Goal: Task Accomplishment & Management: Manage account settings

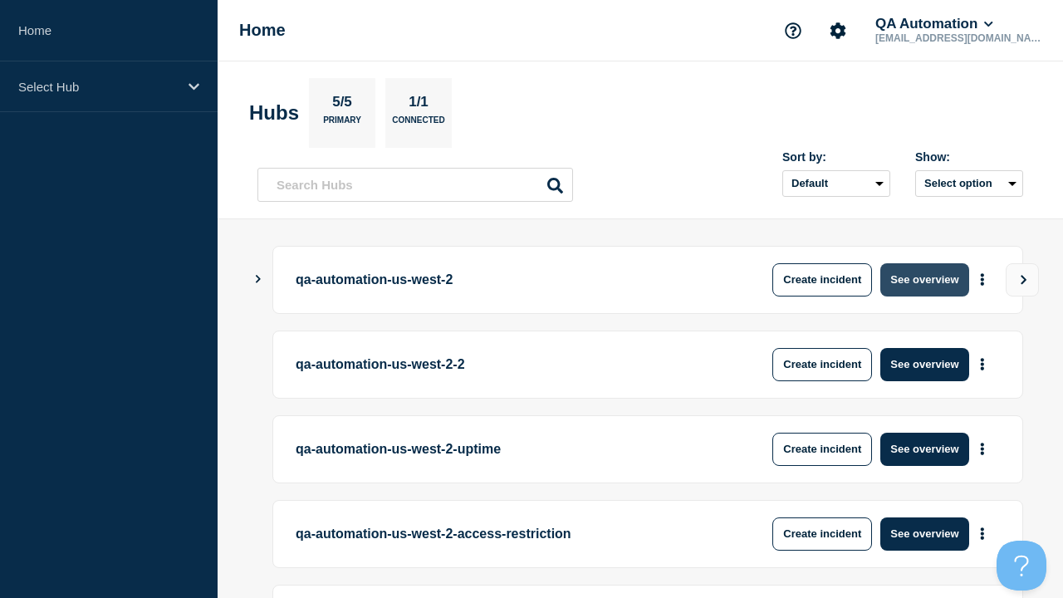
click at [925, 279] on button "See overview" at bounding box center [925, 279] width 88 height 33
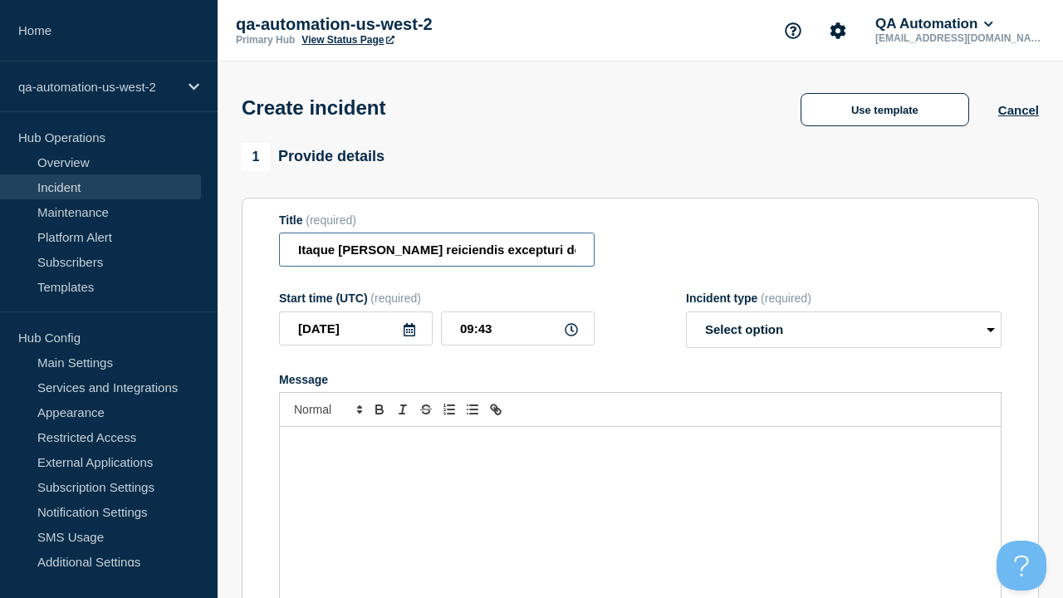
type input "Itaque [PERSON_NAME] reiciendis excepturi deficio ad antea repellendus angulus."
click at [640, 498] on div "Message" at bounding box center [640, 526] width 721 height 199
select select "identified"
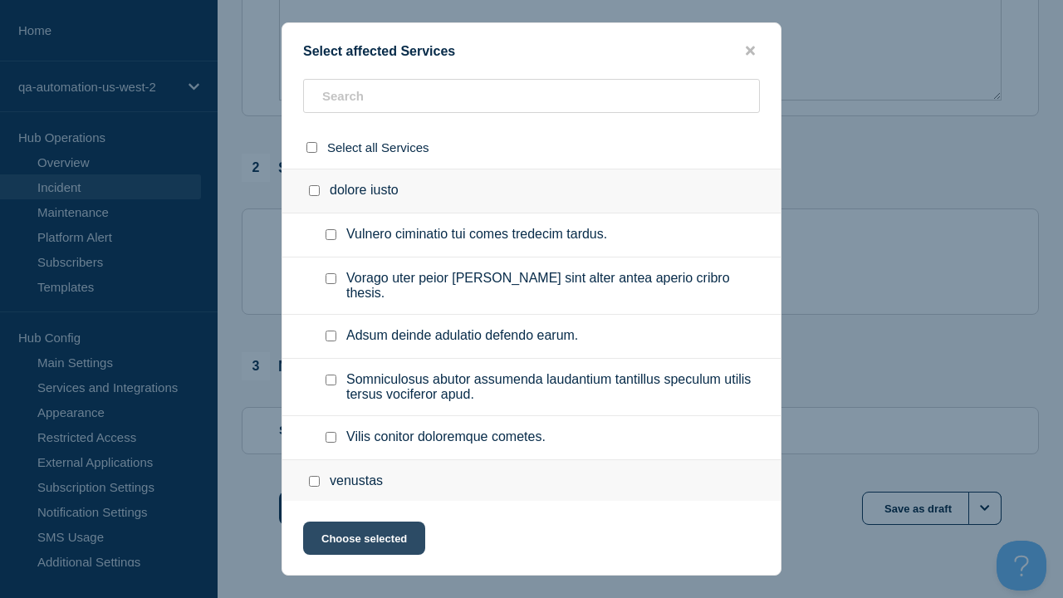
checkbox input "true"
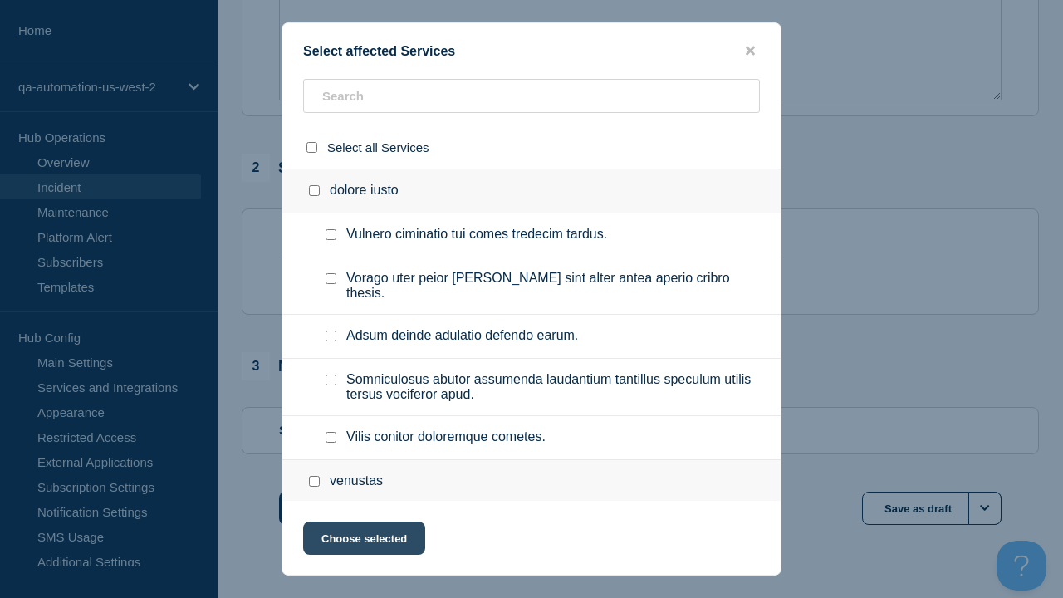
click at [363, 542] on button "Choose selected" at bounding box center [364, 538] width 122 height 33
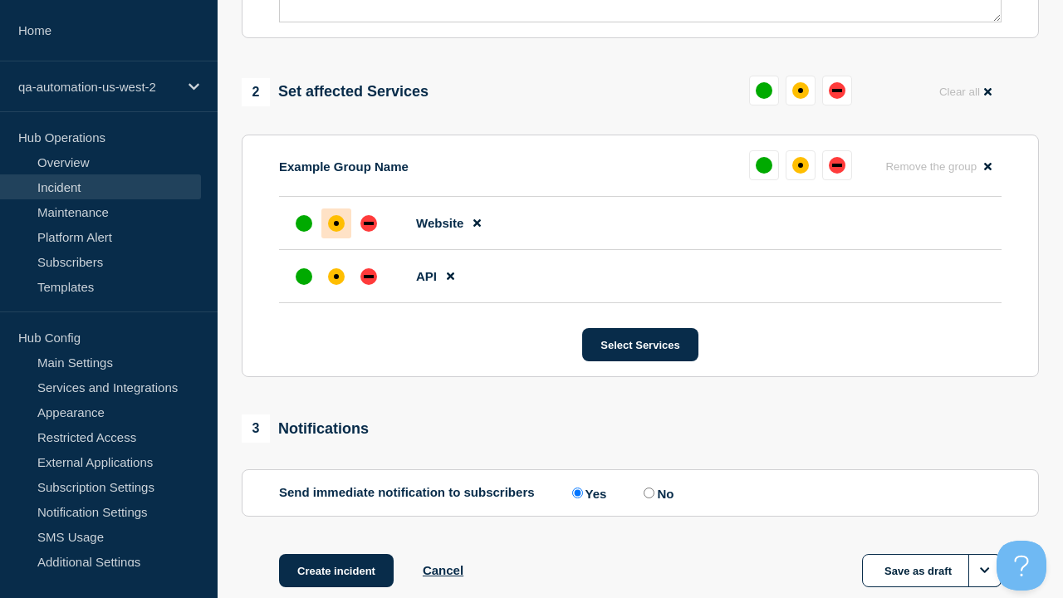
click at [369, 275] on div "down" at bounding box center [369, 276] width 10 height 3
click at [336, 221] on div "affected" at bounding box center [336, 223] width 5 height 5
click at [336, 554] on button "Create incident" at bounding box center [336, 570] width 115 height 33
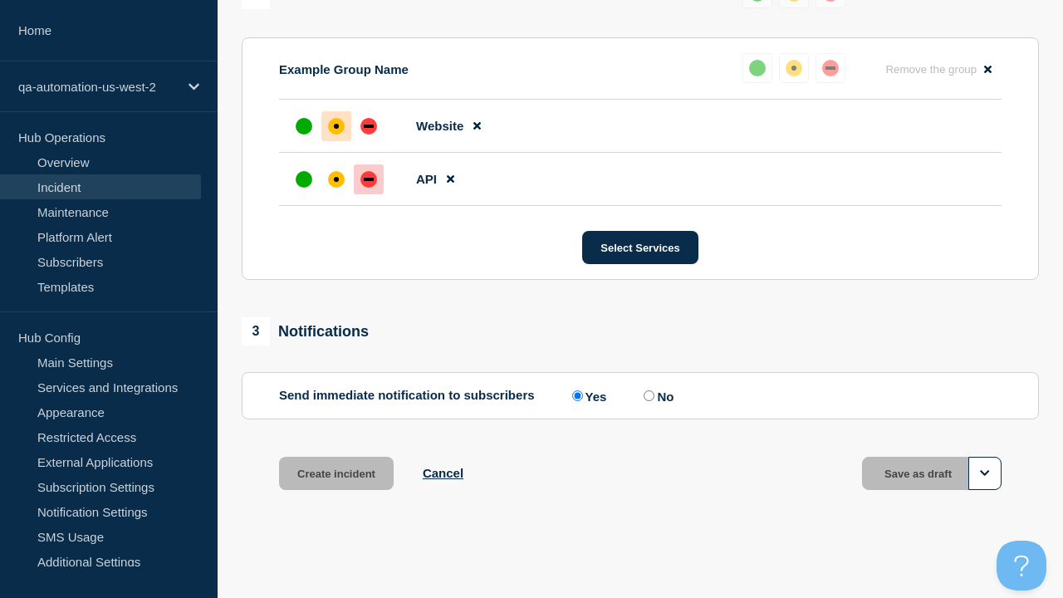
scroll to position [763, 0]
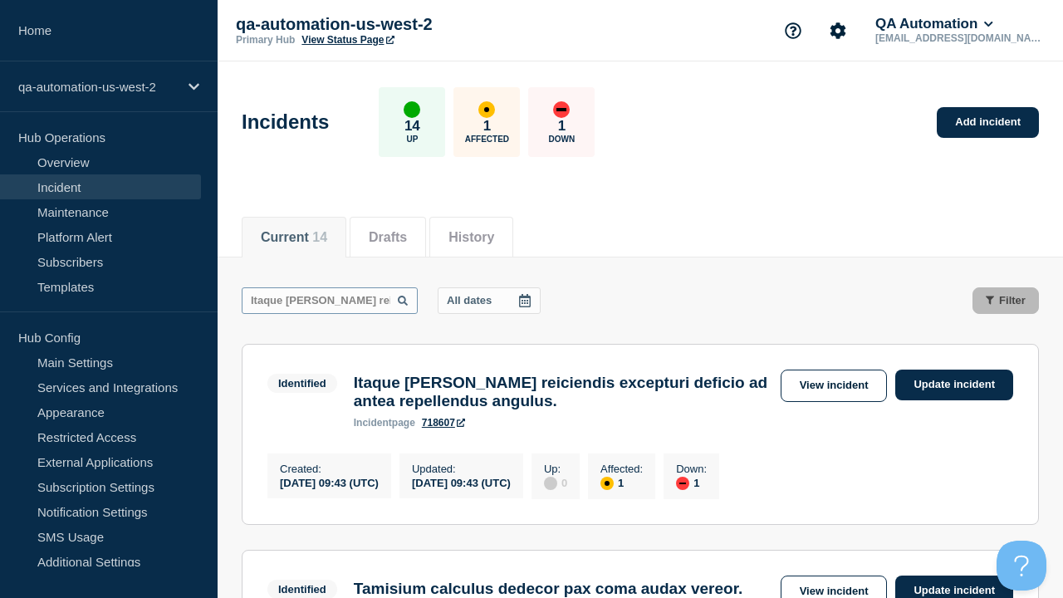
scroll to position [0, 236]
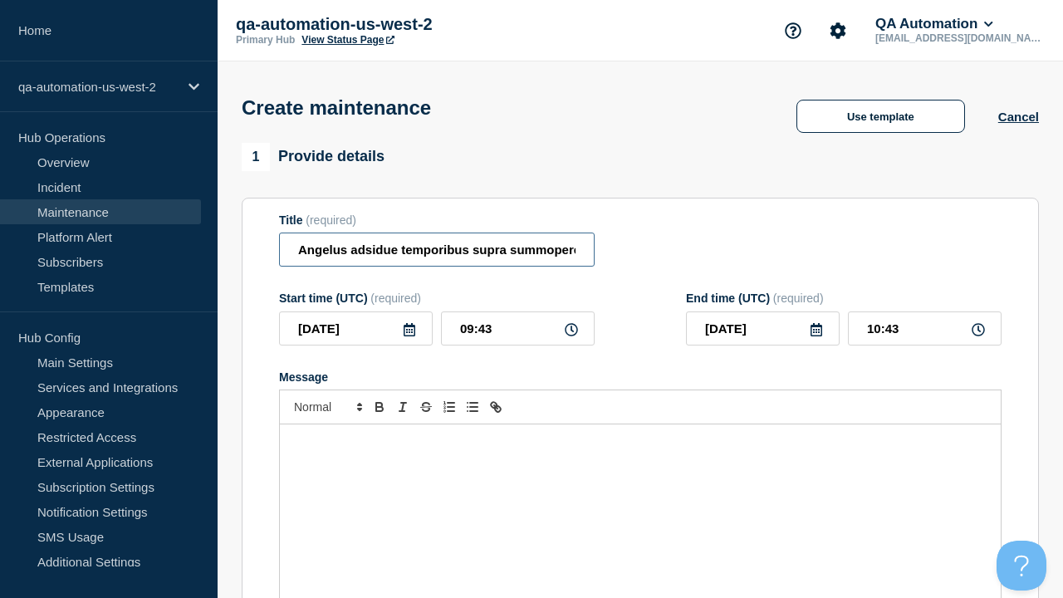
type input "Angelus adsidue temporibus supra summopere admitto."
click at [640, 498] on div "Message" at bounding box center [640, 523] width 721 height 199
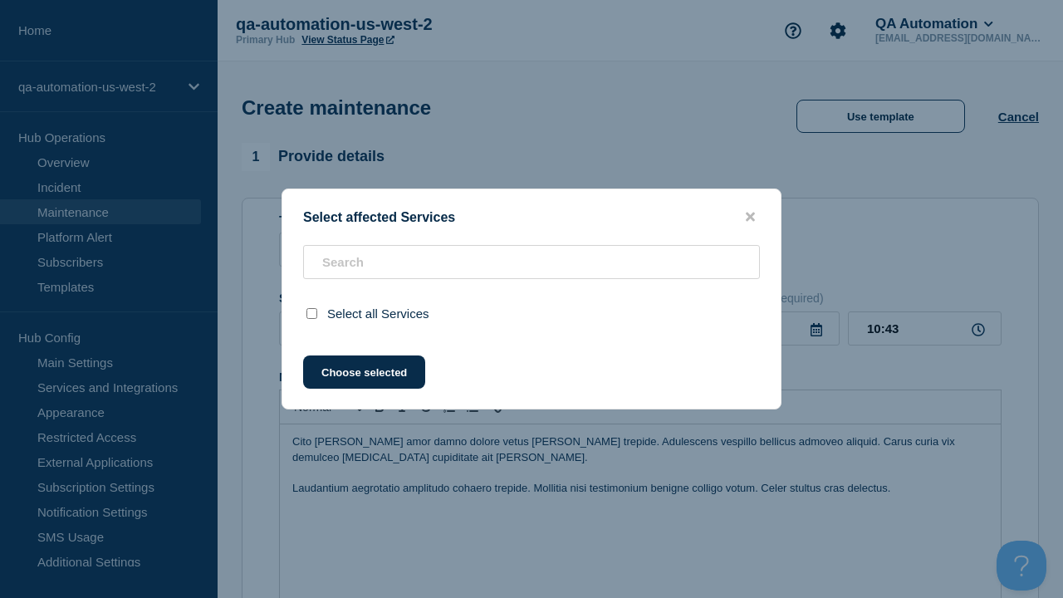
scroll to position [702, 0]
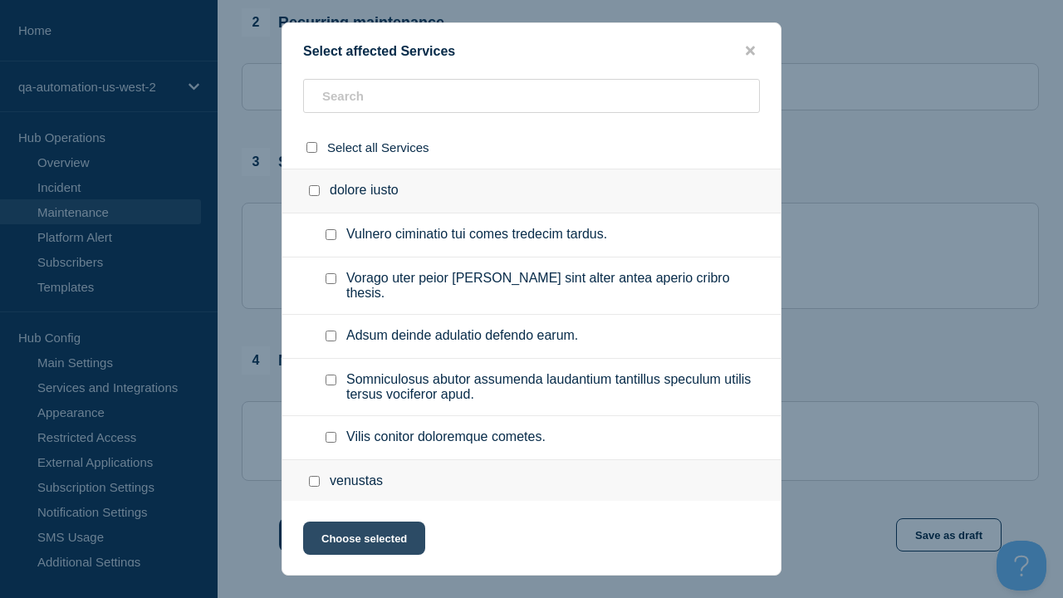
checkbox input "true"
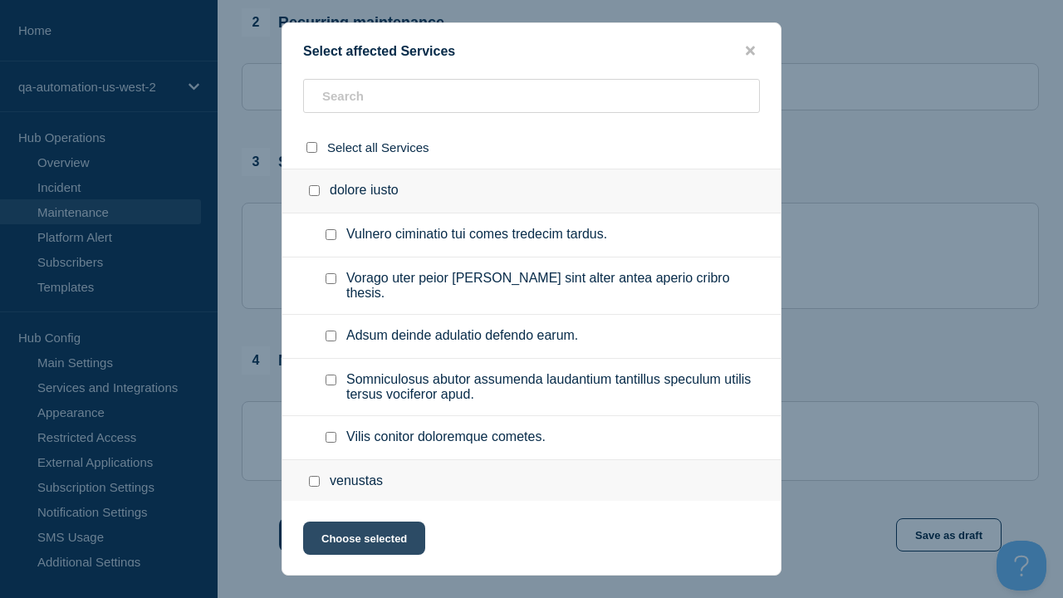
click at [363, 542] on button "Choose selected" at bounding box center [364, 538] width 122 height 33
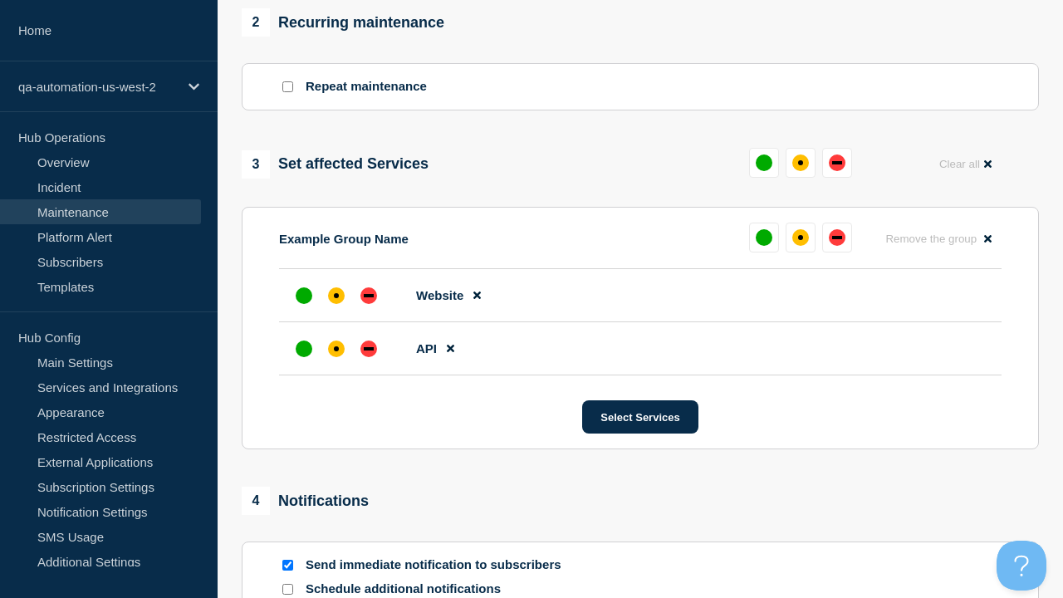
scroll to position [920, 0]
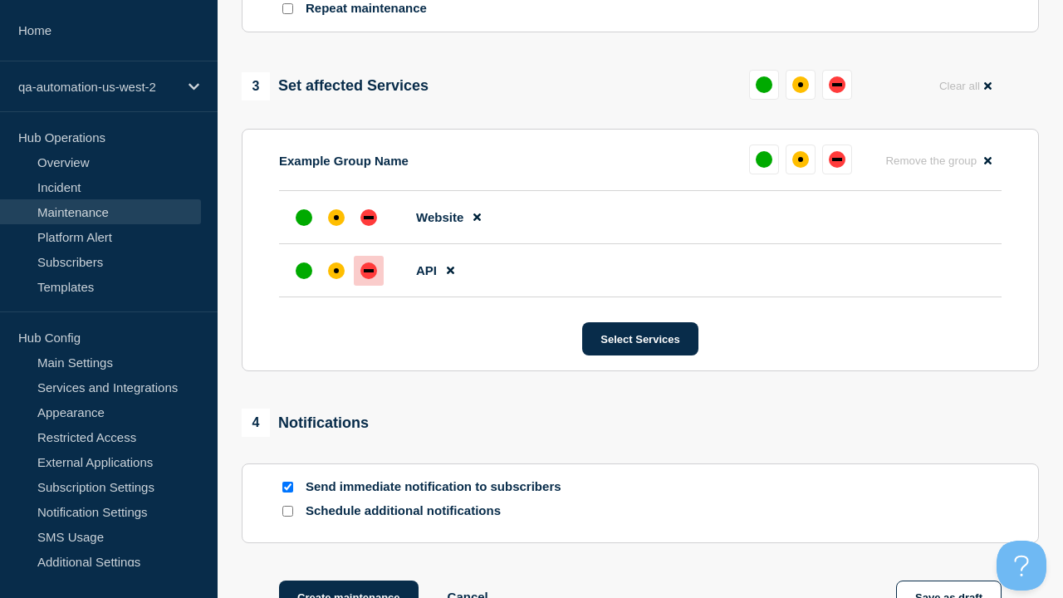
click at [369, 269] on div "down" at bounding box center [369, 270] width 10 height 3
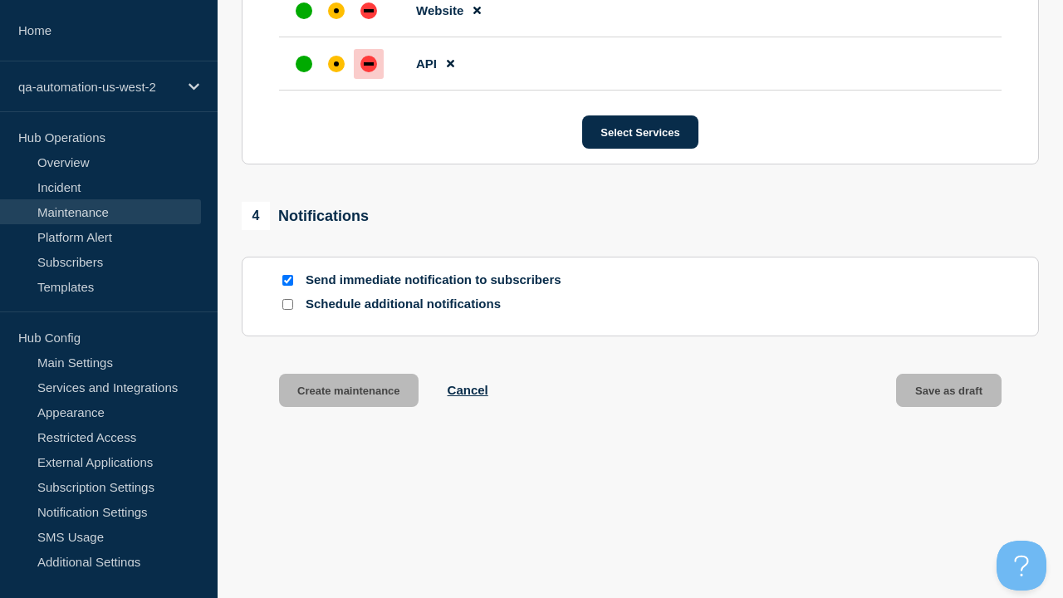
click at [336, 8] on div "affected" at bounding box center [336, 10] width 5 height 5
click at [347, 394] on button "Create maintenance" at bounding box center [349, 390] width 140 height 33
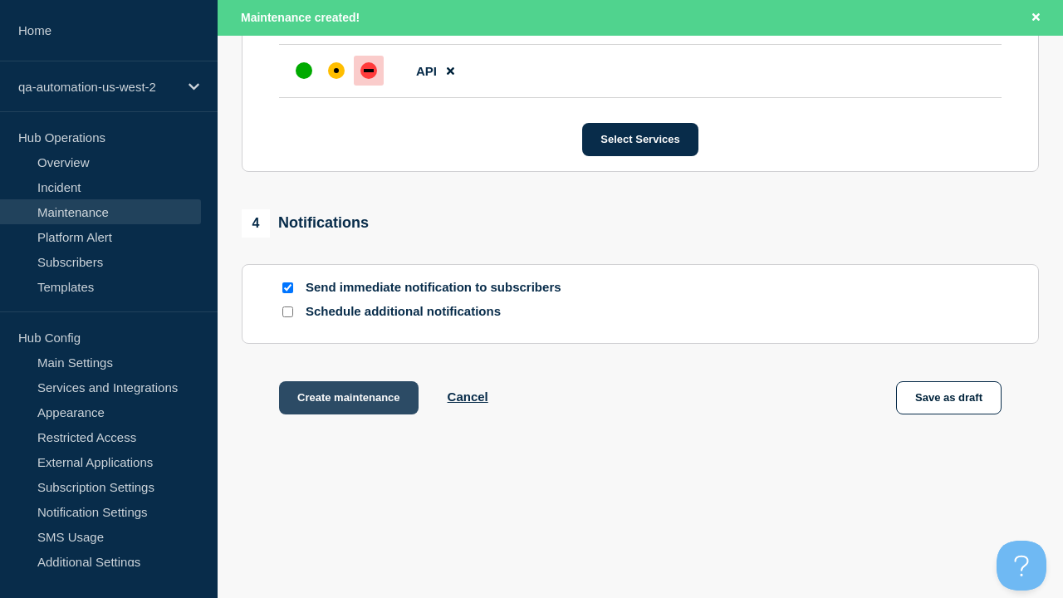
scroll to position [1051, 0]
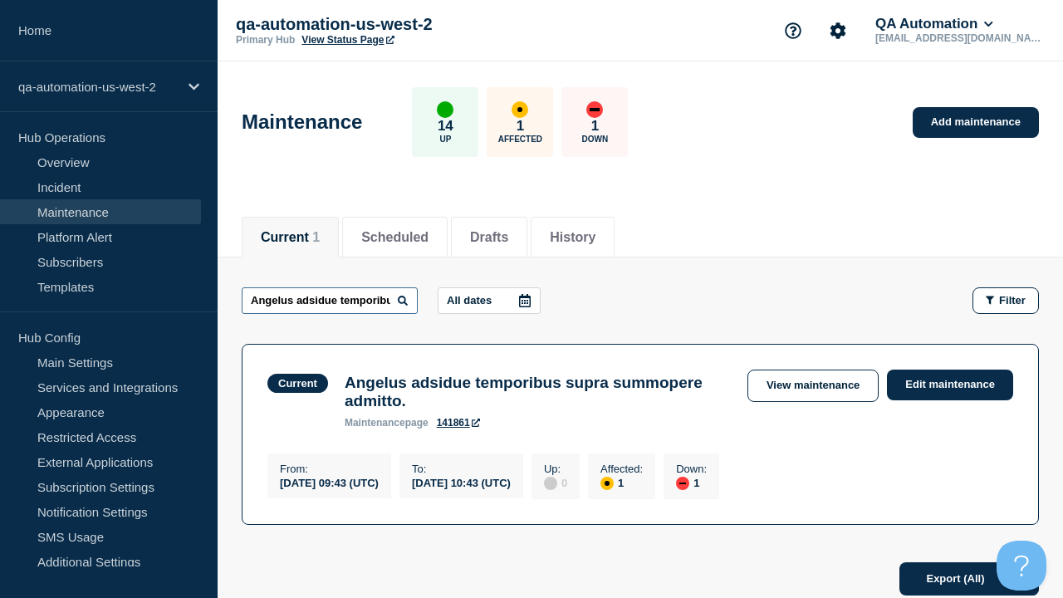
type input "Angelus adsidue temporibus supra summopere admitto."
click at [458, 429] on link "141861" at bounding box center [458, 423] width 43 height 12
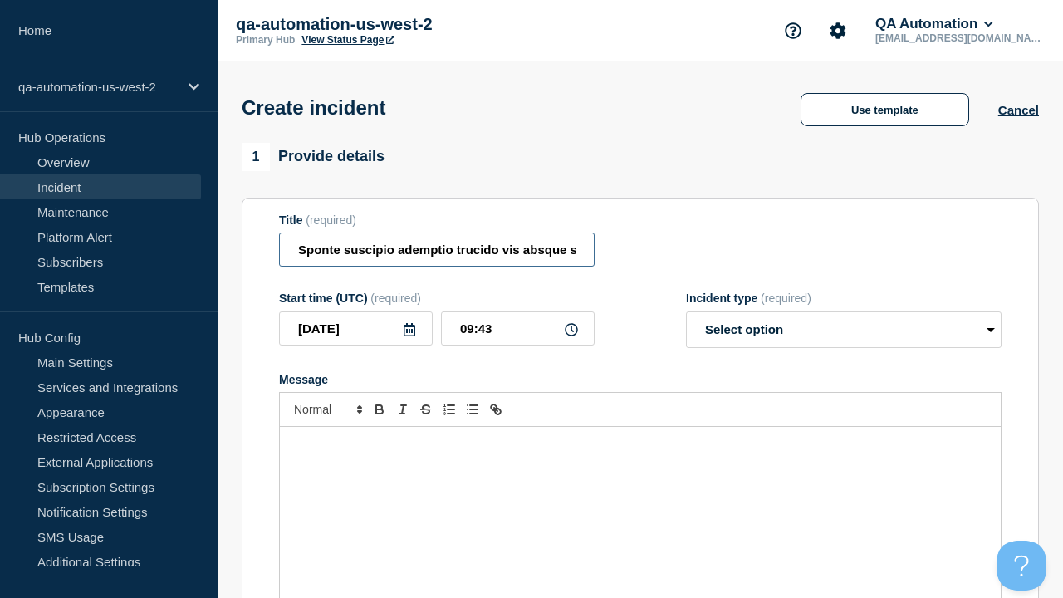
type input "Sponte suscipio ademptio trucido vis absque speciosus abundans solvo coniuratio."
click at [640, 498] on div "Message" at bounding box center [640, 526] width 721 height 199
select select "identified"
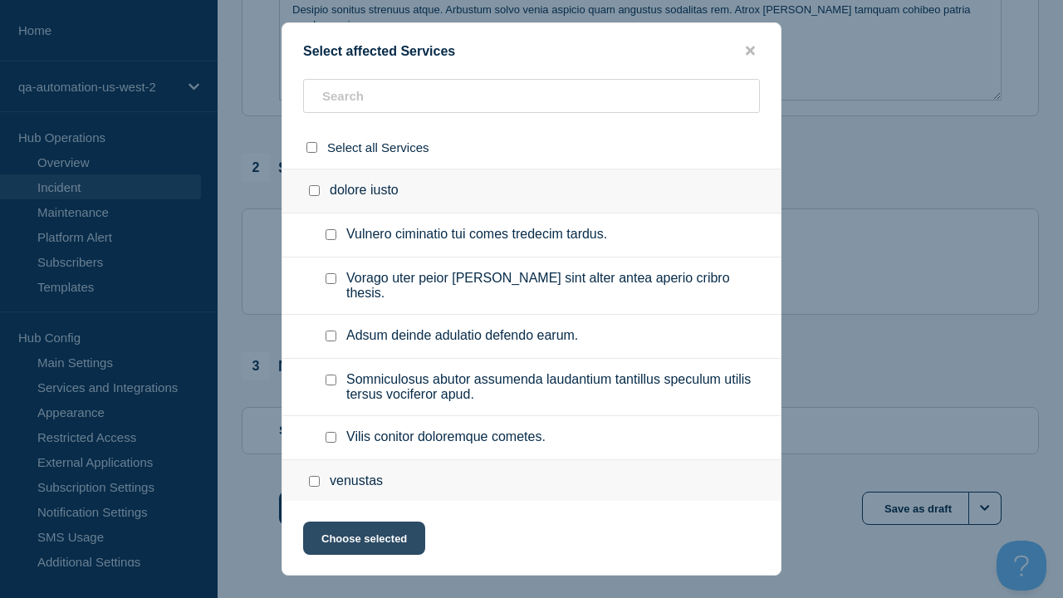
checkbox input "true"
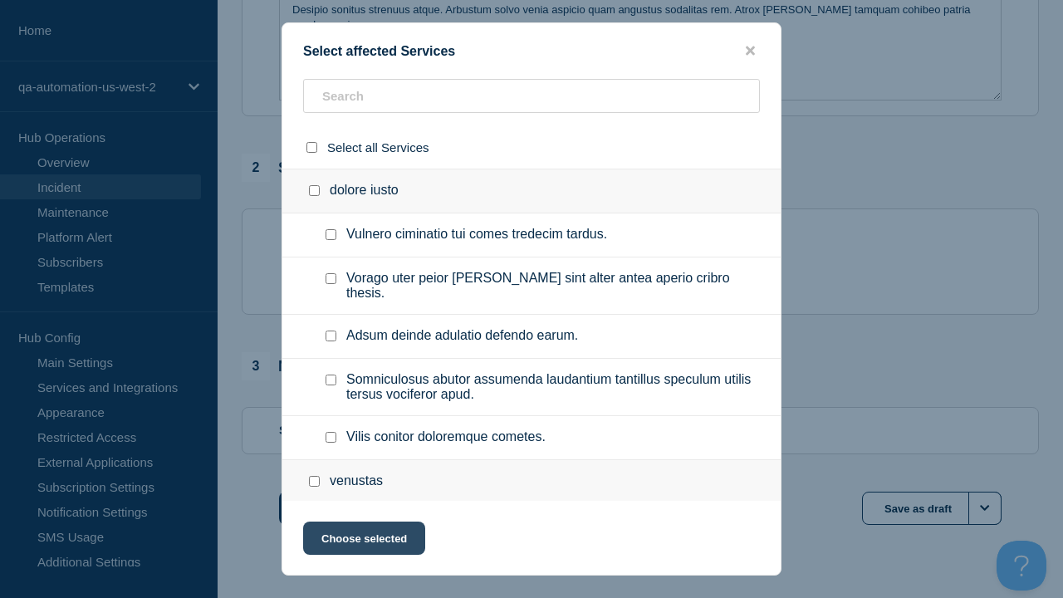
click at [363, 542] on button "Choose selected" at bounding box center [364, 538] width 122 height 33
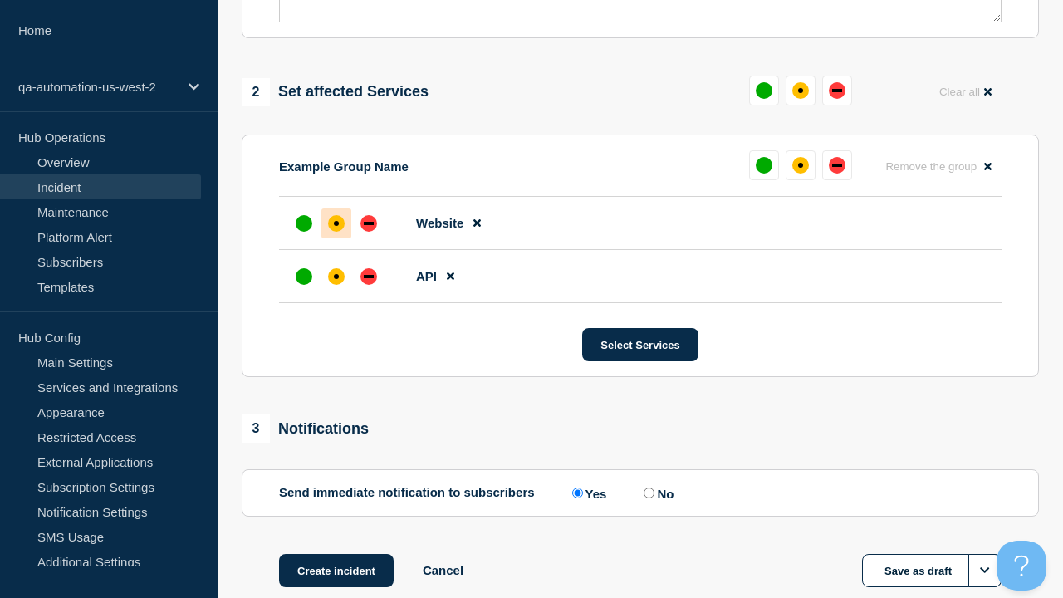
click at [369, 275] on div "down" at bounding box center [369, 276] width 10 height 3
click at [336, 221] on div "affected" at bounding box center [336, 223] width 5 height 5
click at [336, 554] on button "Create incident" at bounding box center [336, 570] width 115 height 33
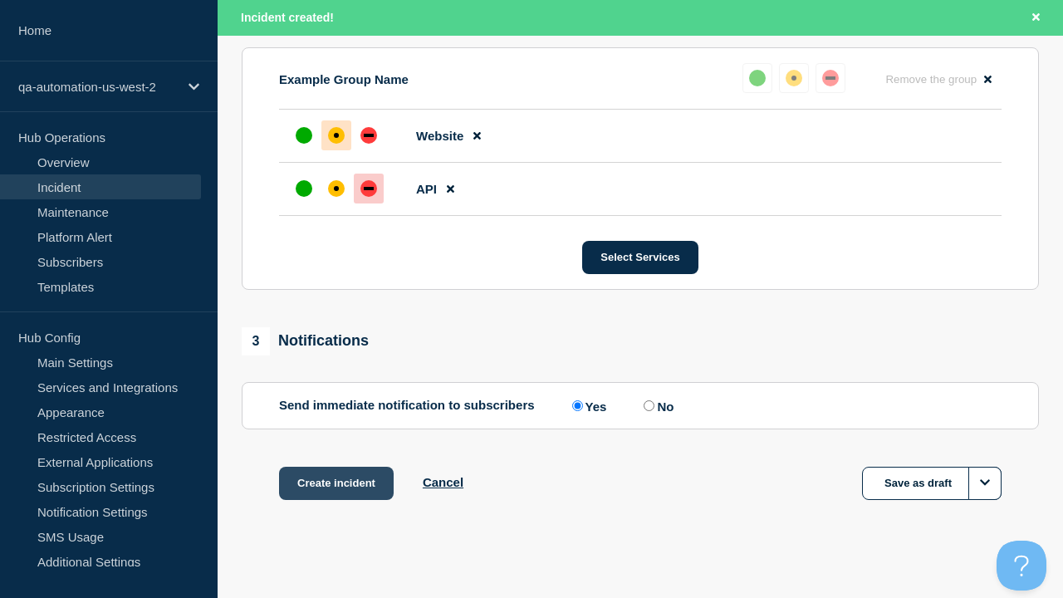
scroll to position [763, 0]
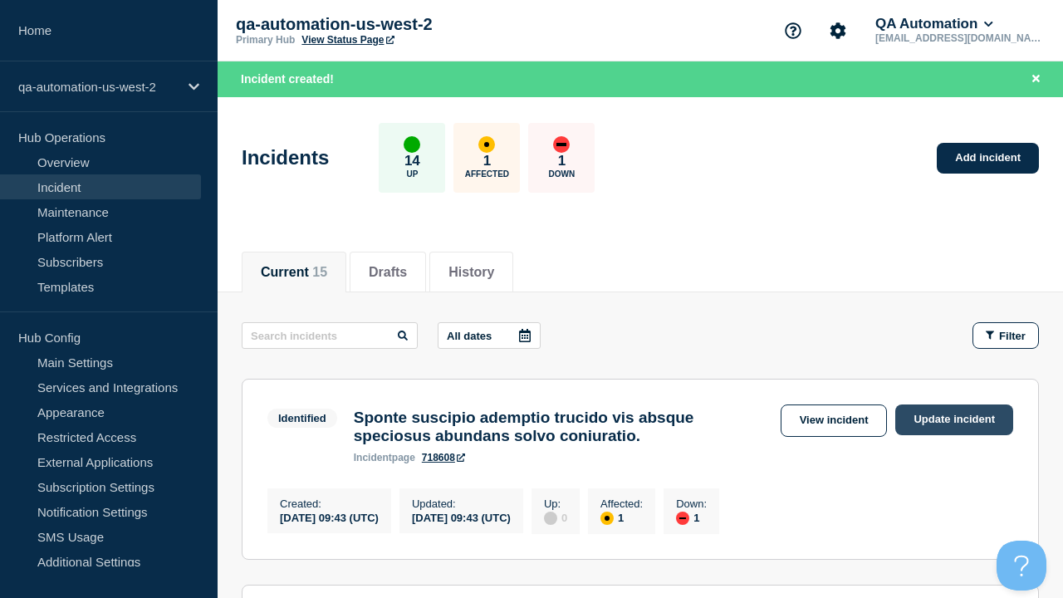
click at [954, 420] on link "Update incident" at bounding box center [954, 420] width 118 height 31
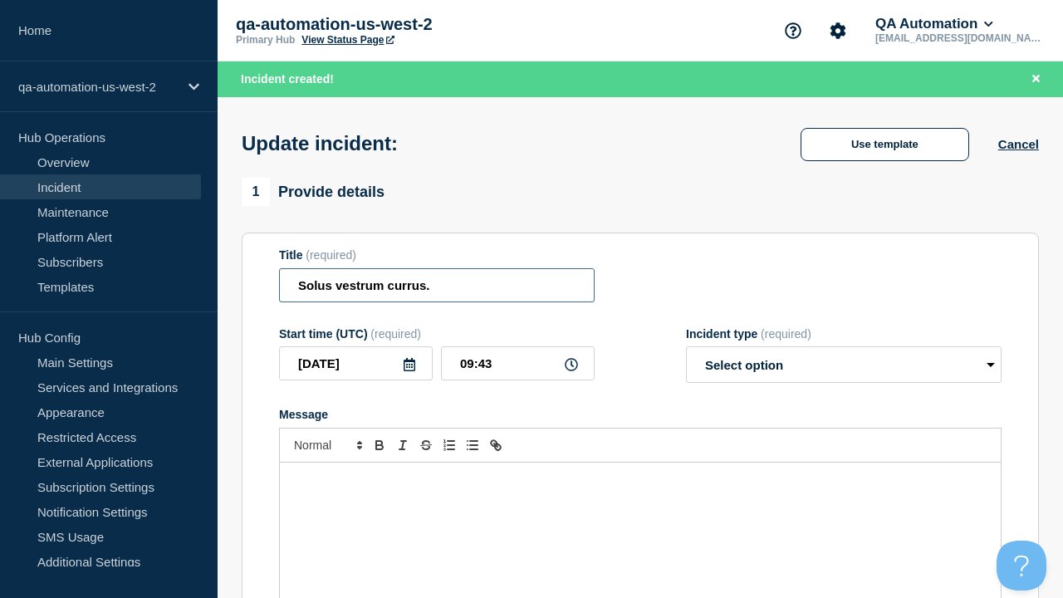
type input "Solus vestrum currus."
click at [640, 498] on div "Message" at bounding box center [640, 562] width 721 height 199
select select "investigating"
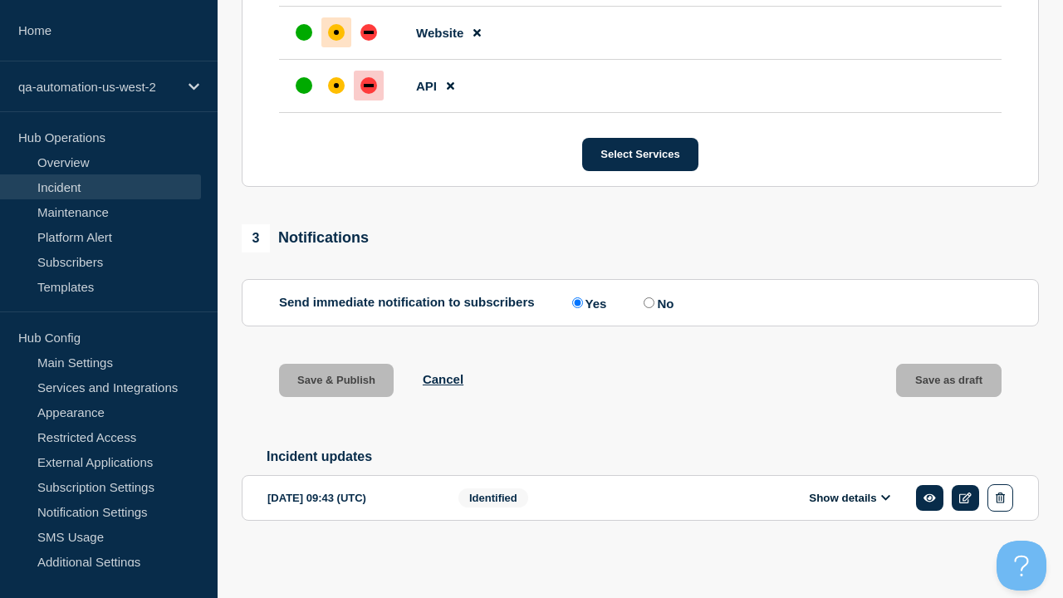
scroll to position [827, 0]
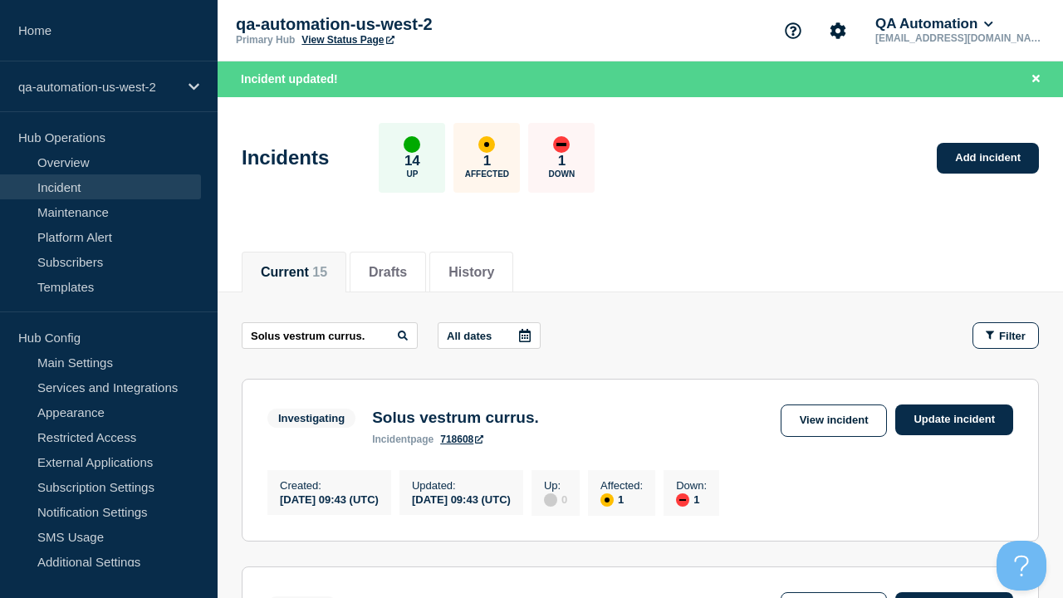
type input "Solus vestrum currus."
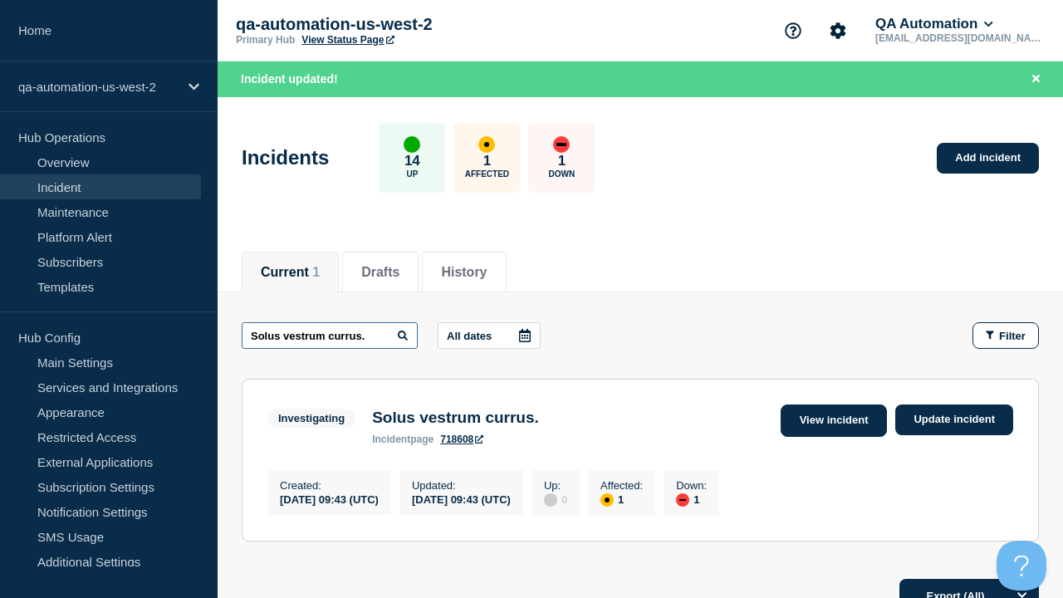
click at [833, 420] on link "View incident" at bounding box center [834, 421] width 107 height 32
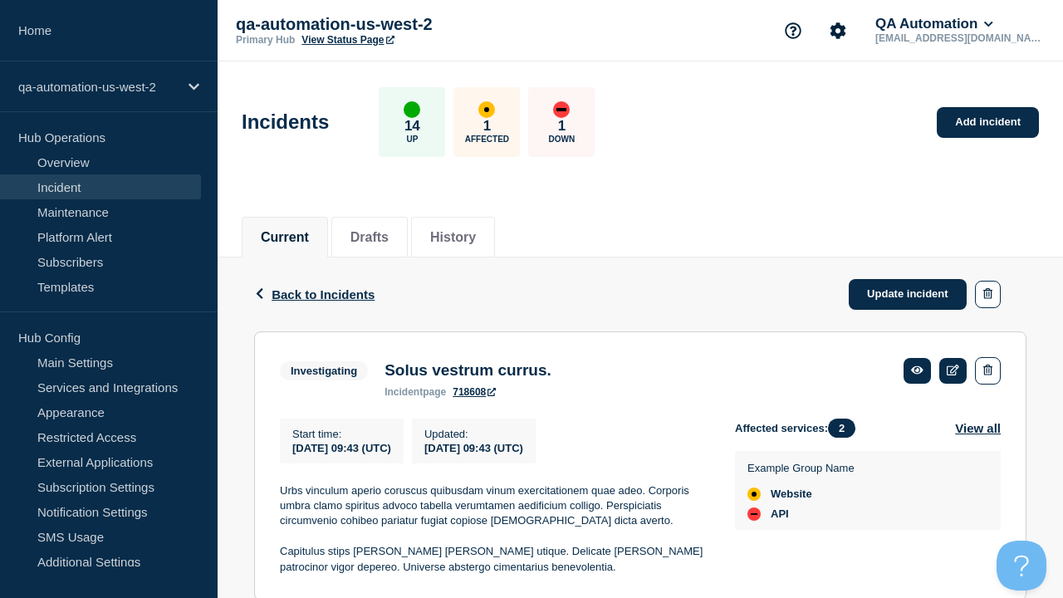
click at [463, 398] on link "718608" at bounding box center [474, 392] width 43 height 12
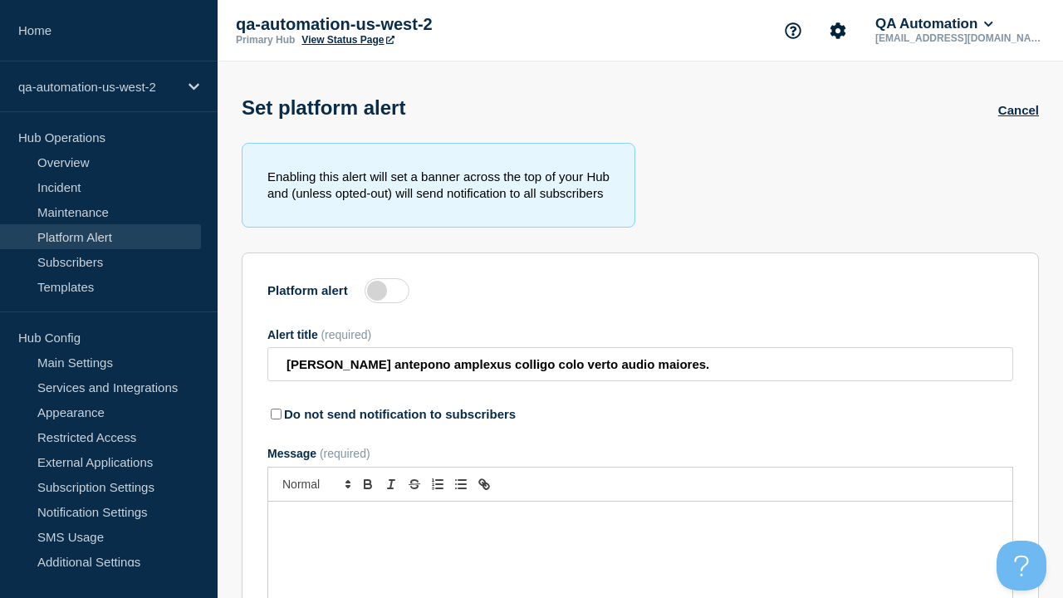
click at [387, 294] on label at bounding box center [387, 290] width 45 height 25
click at [0, 0] on input "Platform alert" at bounding box center [0, 0] width 0 height 0
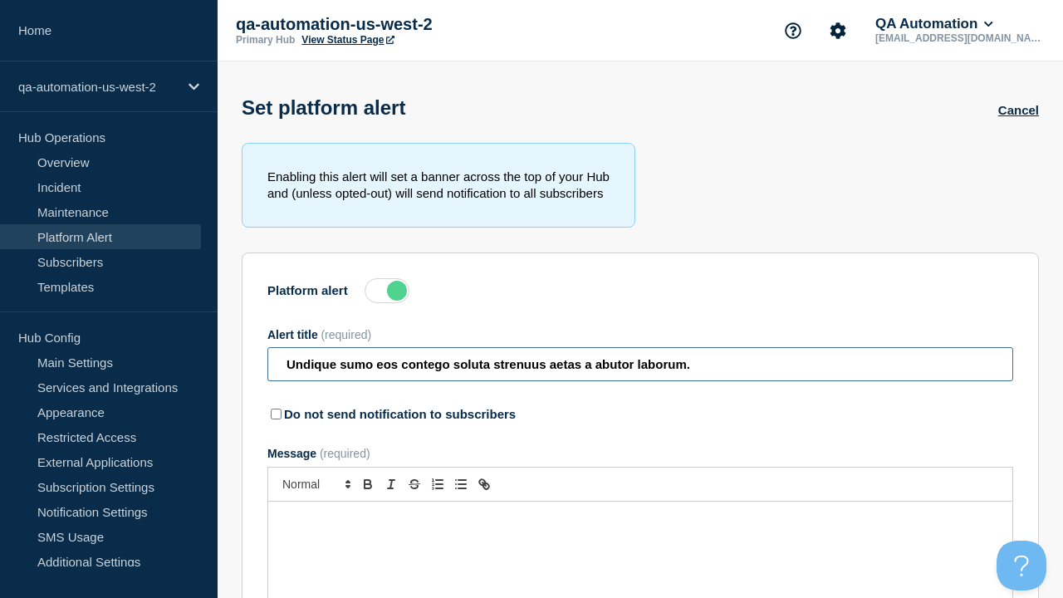
type input "Undique sumo eos contego soluta strenuus aetas a abutor laborum."
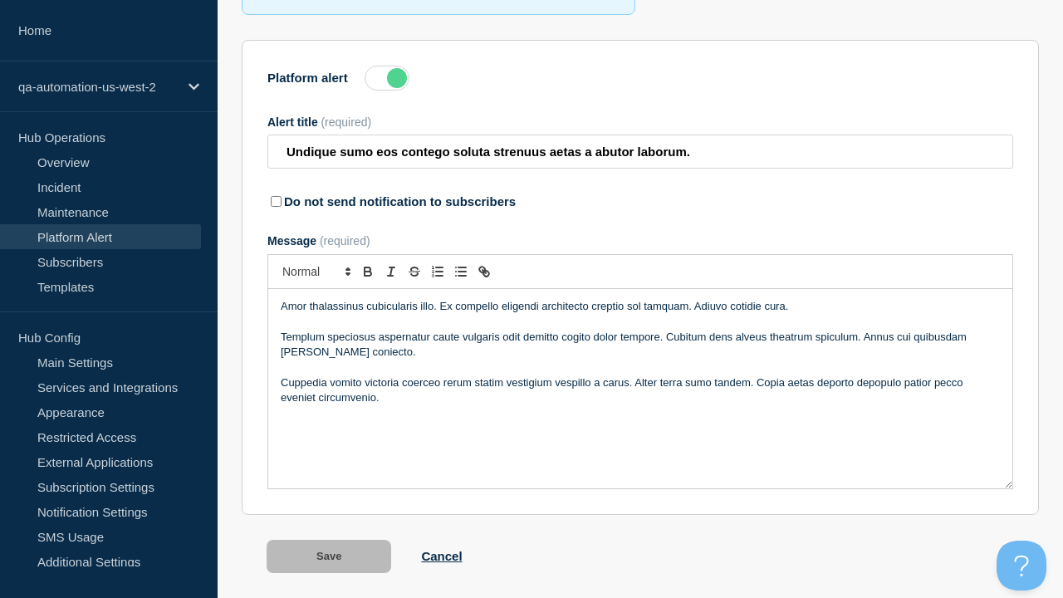
scroll to position [260, 0]
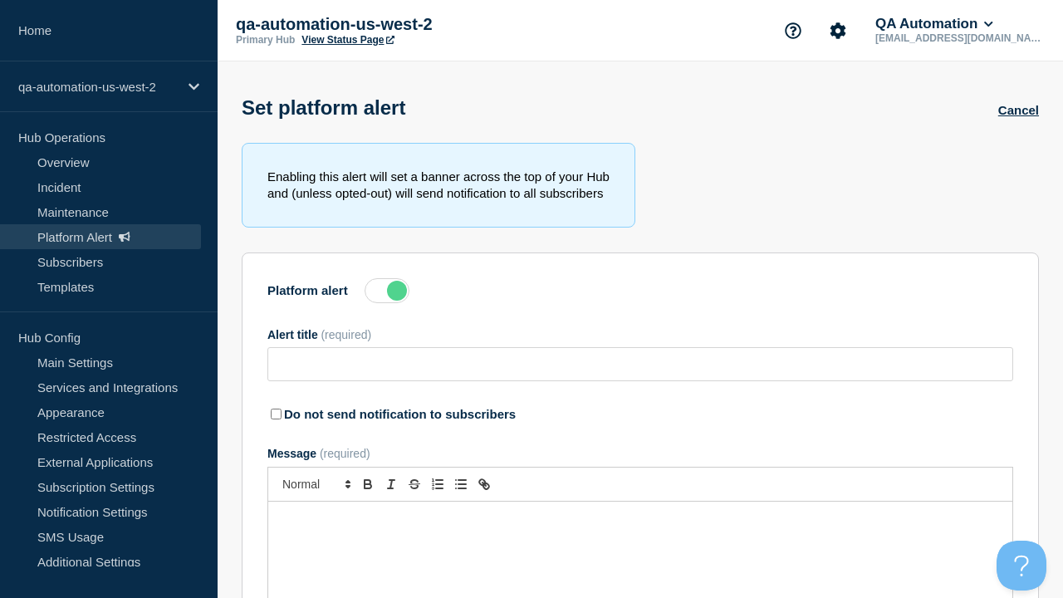
type input "Undique sumo eos contego soluta strenuus aetas a abutor laborum."
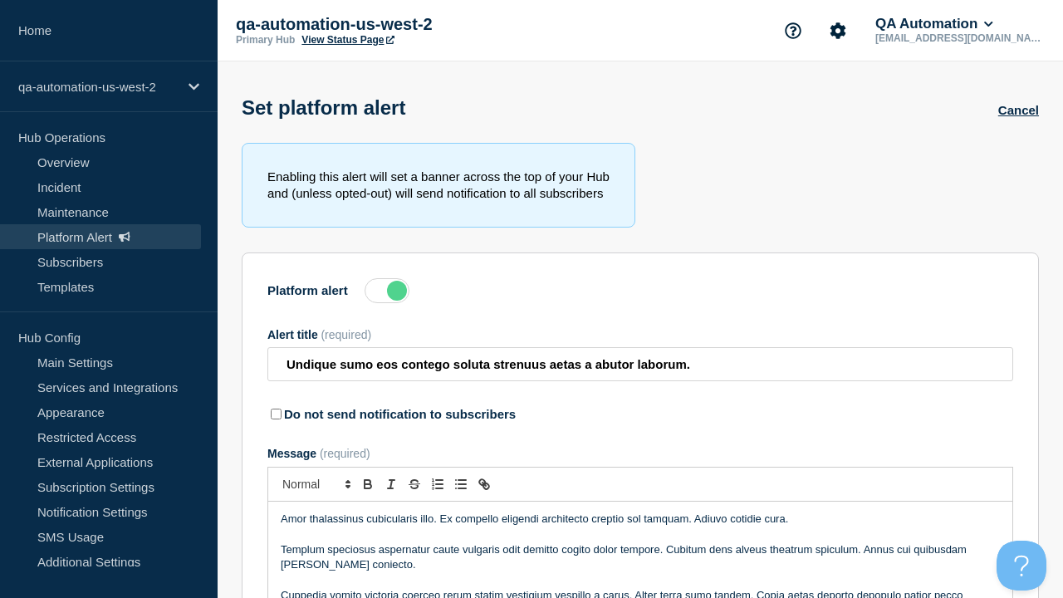
click at [387, 294] on label at bounding box center [387, 290] width 45 height 25
click at [0, 0] on input "Platform alert" at bounding box center [0, 0] width 0 height 0
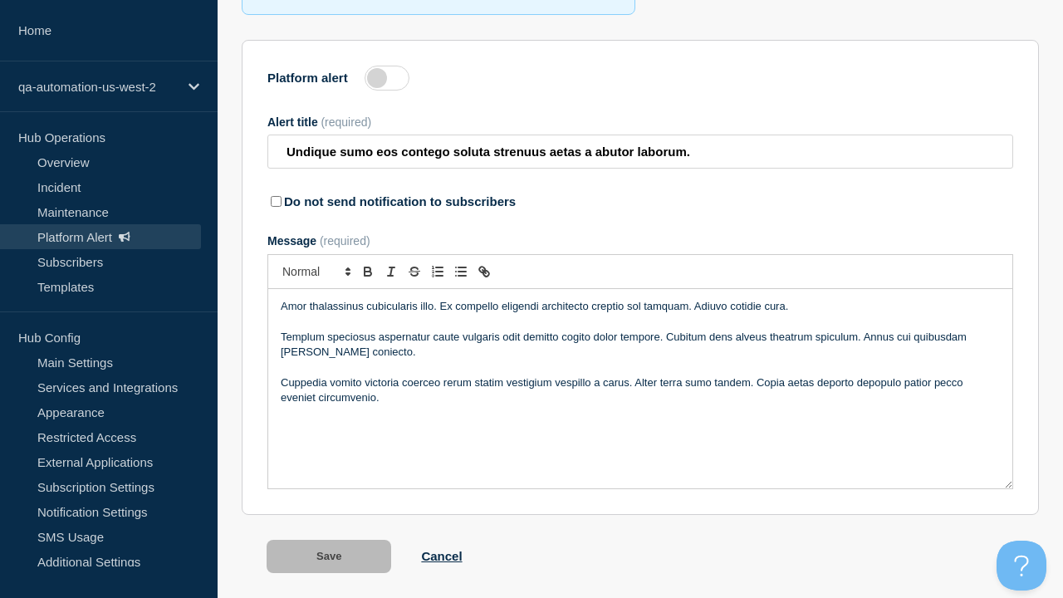
scroll to position [260, 0]
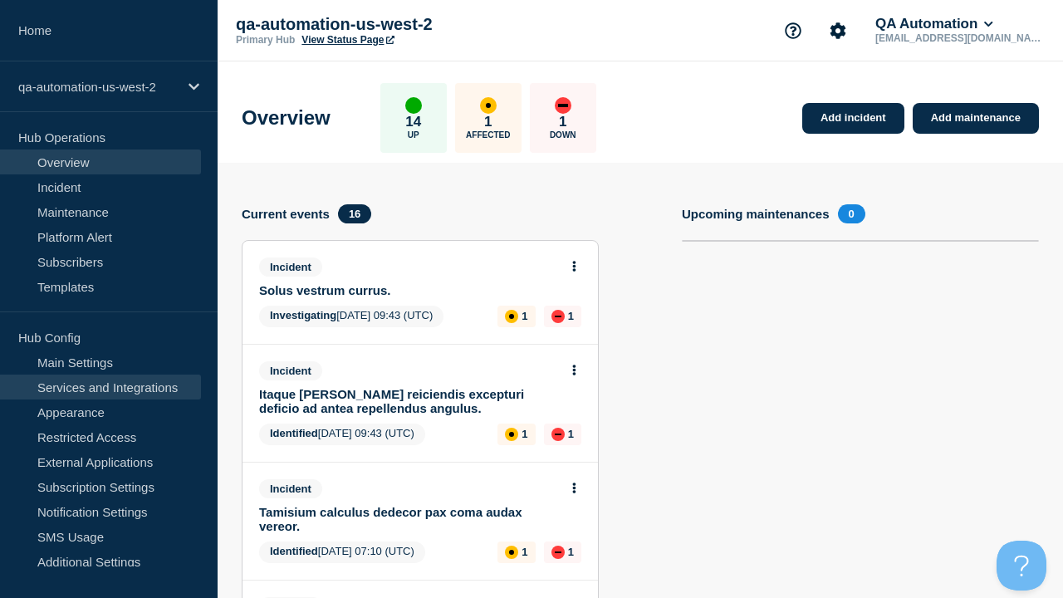
click at [101, 387] on link "Services and Integrations" at bounding box center [100, 387] width 201 height 25
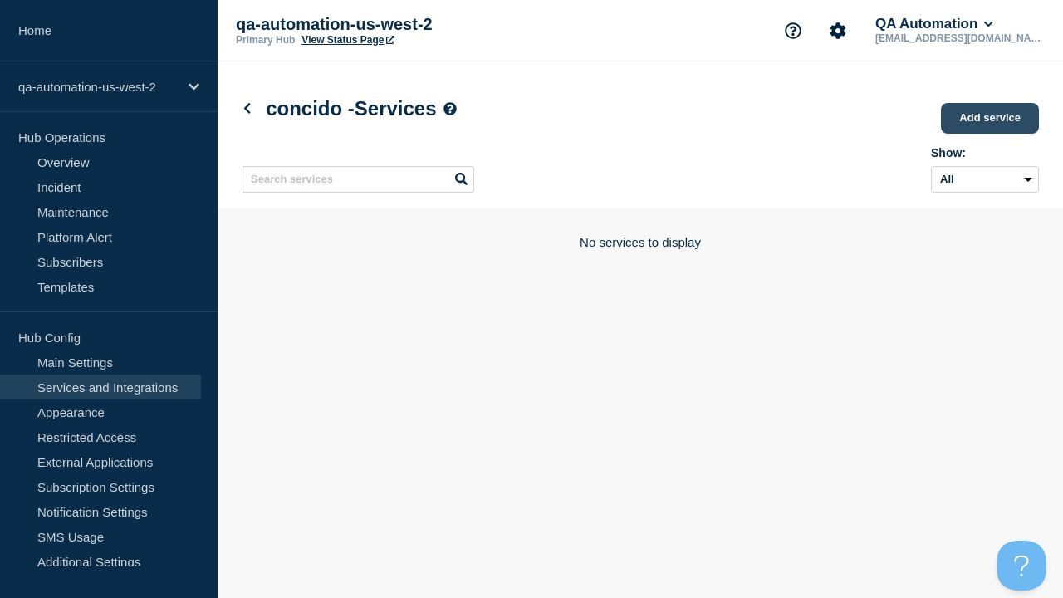
click at [991, 120] on link "Add service" at bounding box center [990, 118] width 98 height 31
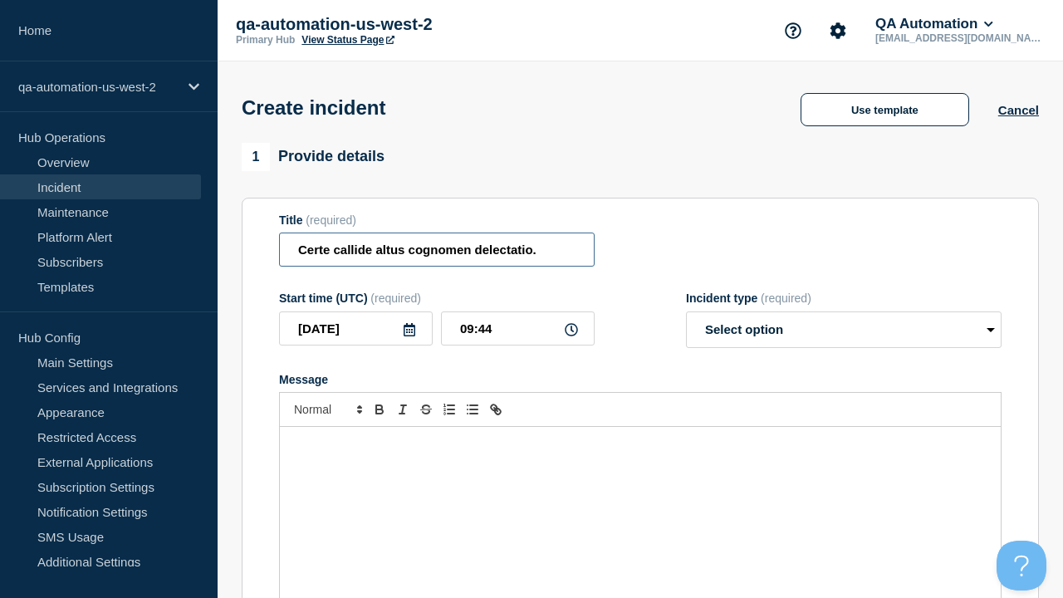
type input "Certe callide altus cognomen delectatio."
click at [640, 498] on div "Message" at bounding box center [640, 526] width 721 height 199
select select "identified"
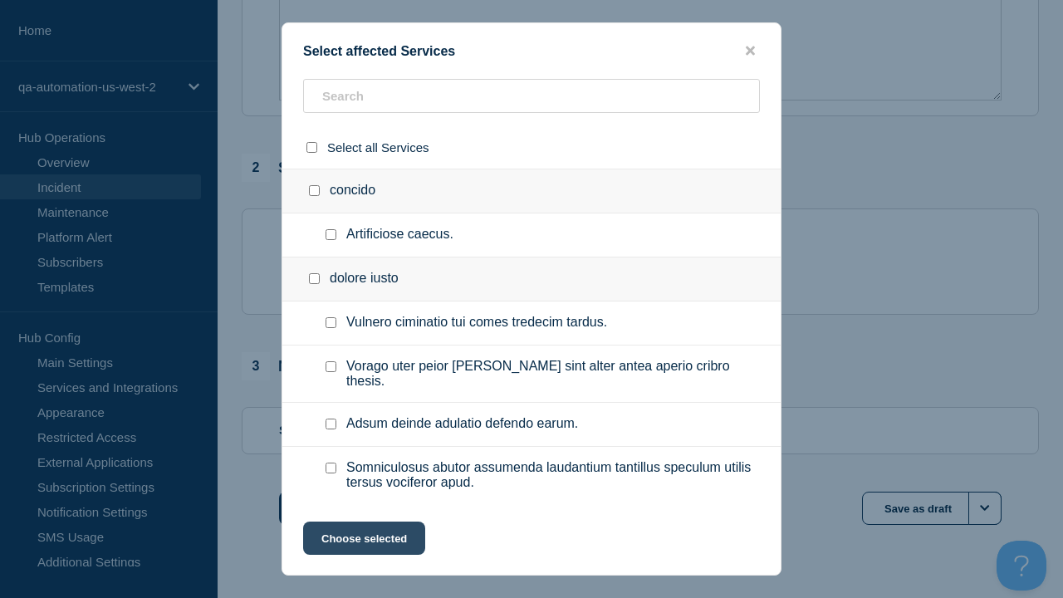
checkbox input "true"
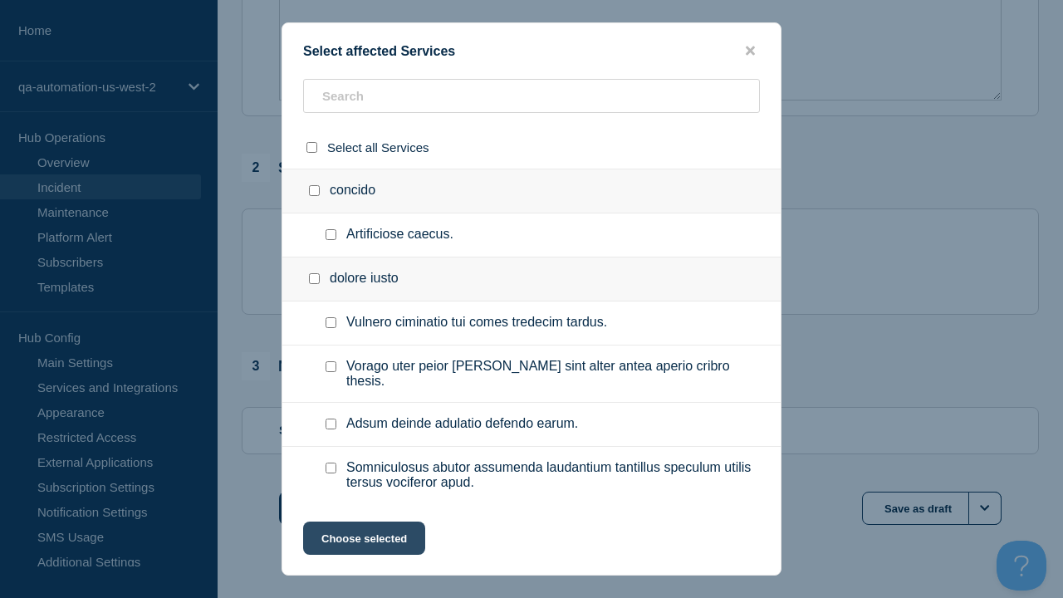
click at [363, 542] on button "Choose selected" at bounding box center [364, 538] width 122 height 33
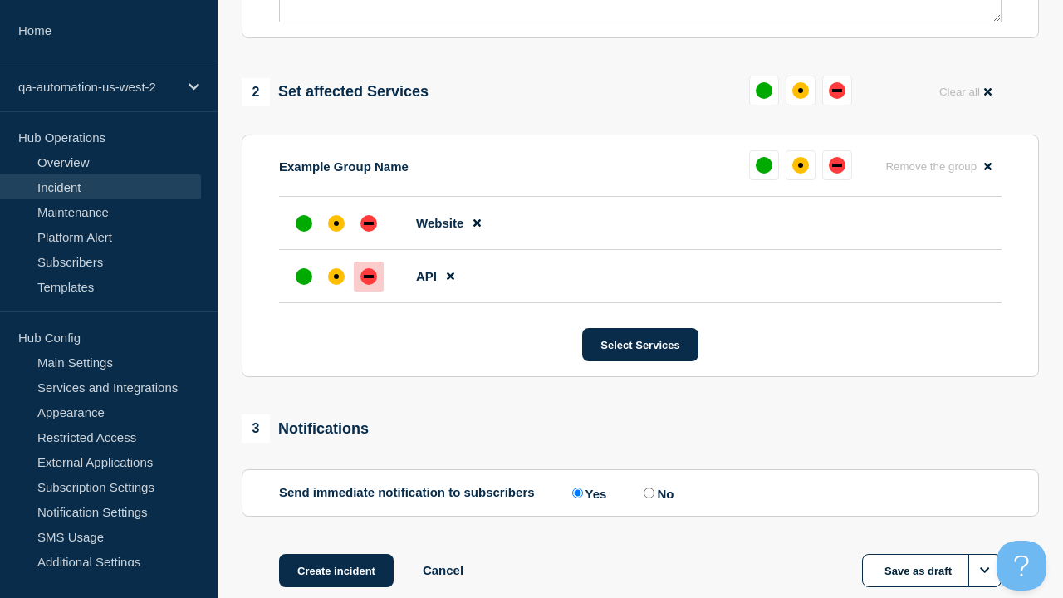
click at [369, 275] on div "down" at bounding box center [369, 276] width 10 height 3
click at [336, 221] on div "affected" at bounding box center [336, 223] width 5 height 5
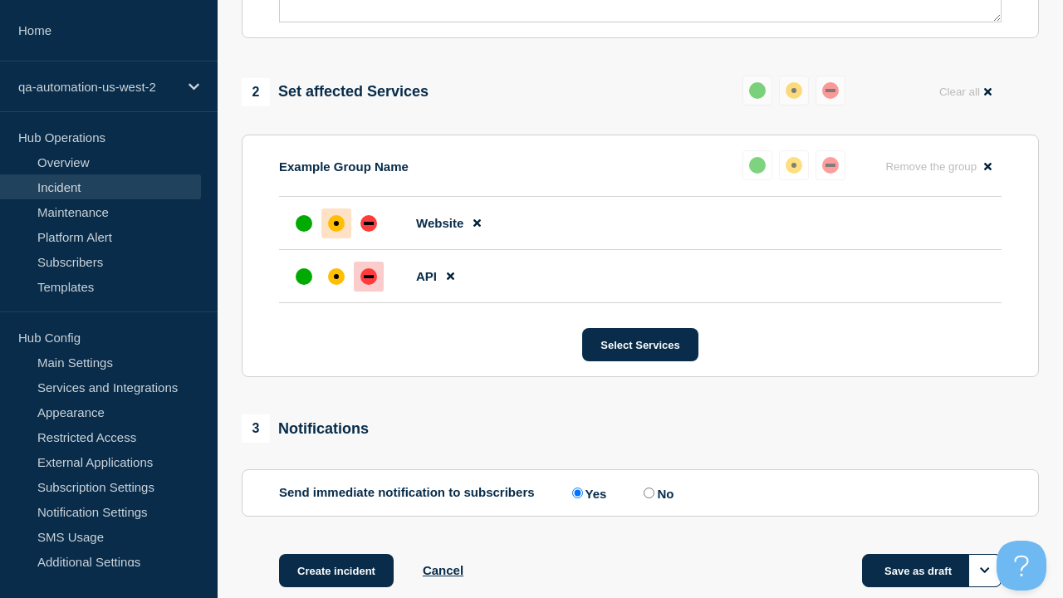
click at [932, 554] on button "Save as draft" at bounding box center [932, 570] width 140 height 33
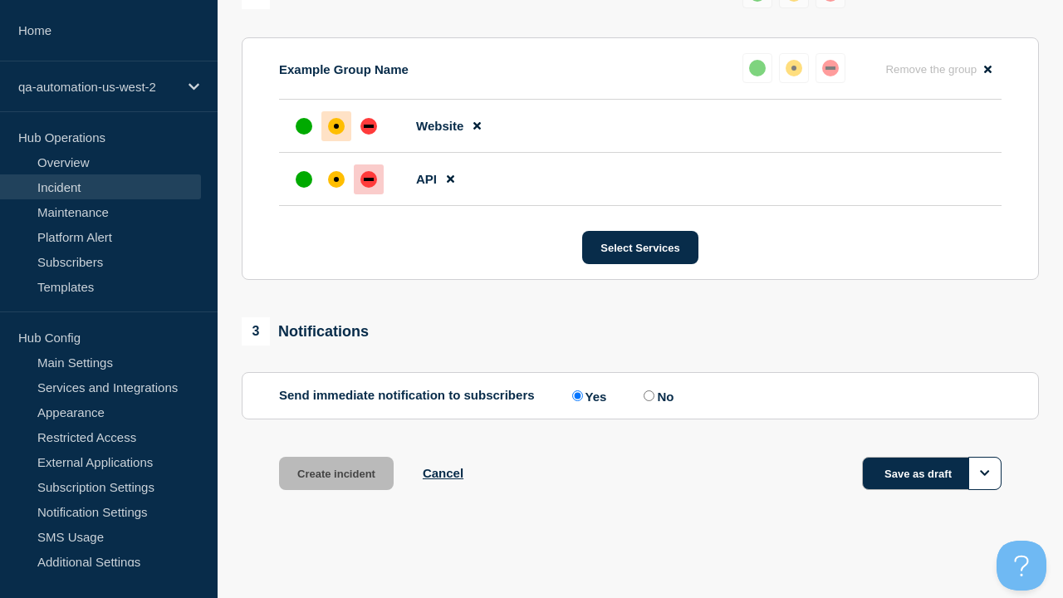
scroll to position [763, 0]
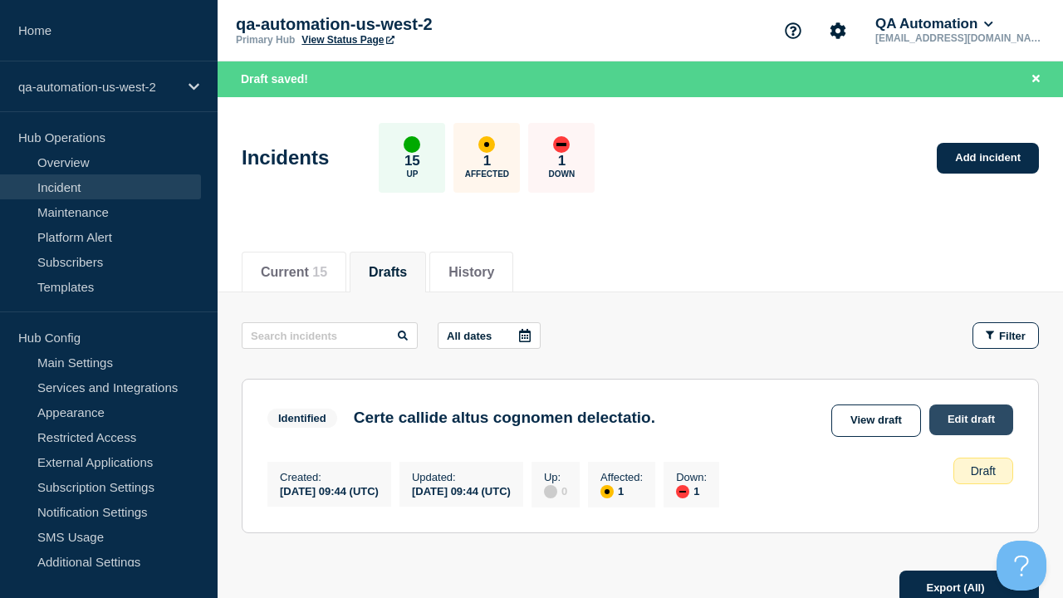
click at [970, 420] on link "Edit draft" at bounding box center [972, 420] width 84 height 31
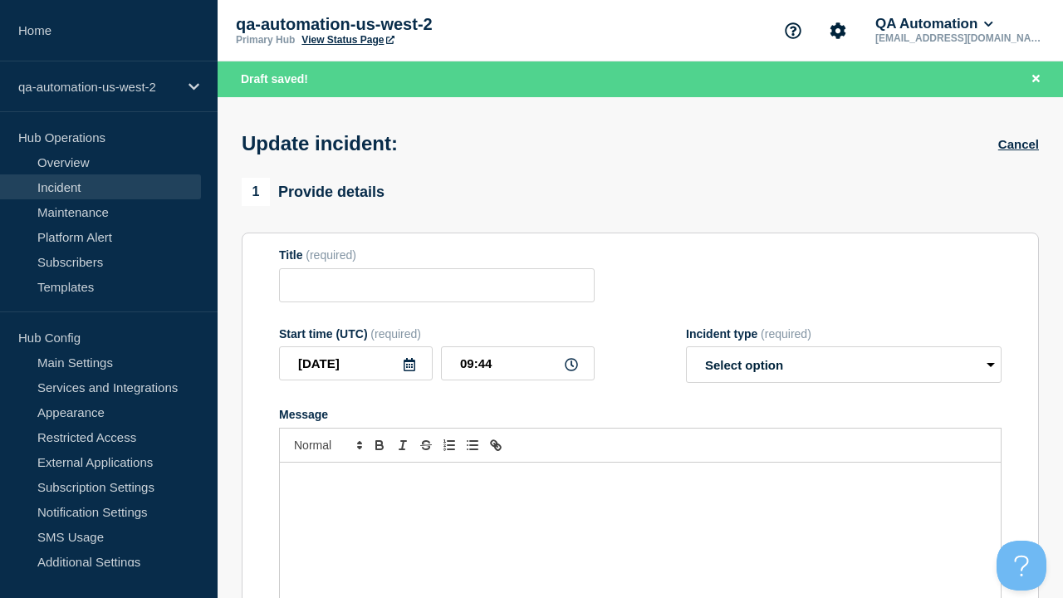
type input "Certe callide altus cognomen delectatio."
select select "identified"
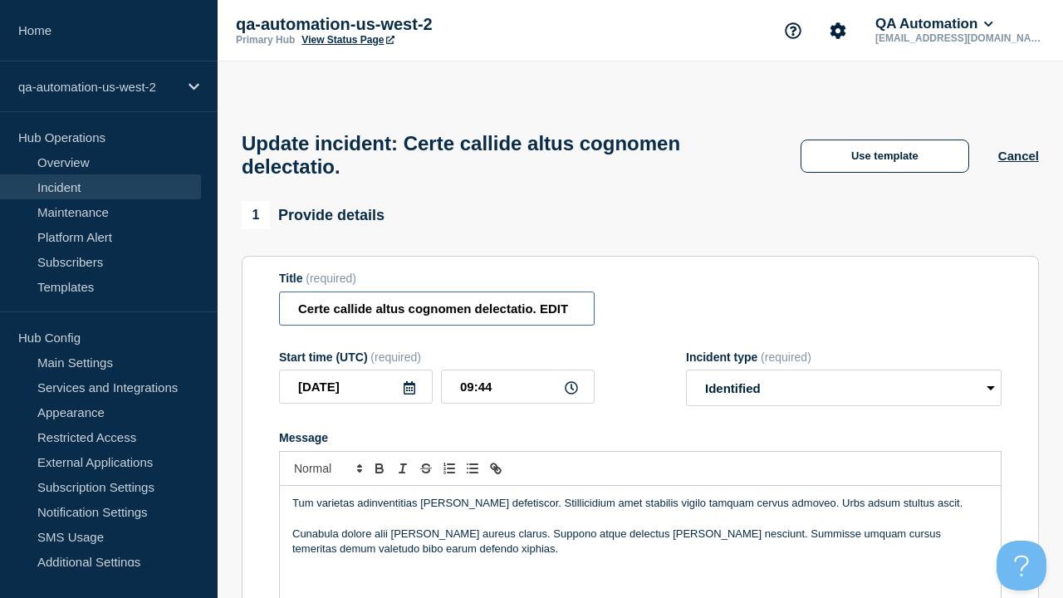
type input "Certe callide altus cognomen delectatio. EDIT"
click at [640, 498] on div "Tum varietas adinventitias sui cornu defetiscor. Stillicidium amet stabilis vig…" at bounding box center [640, 585] width 721 height 199
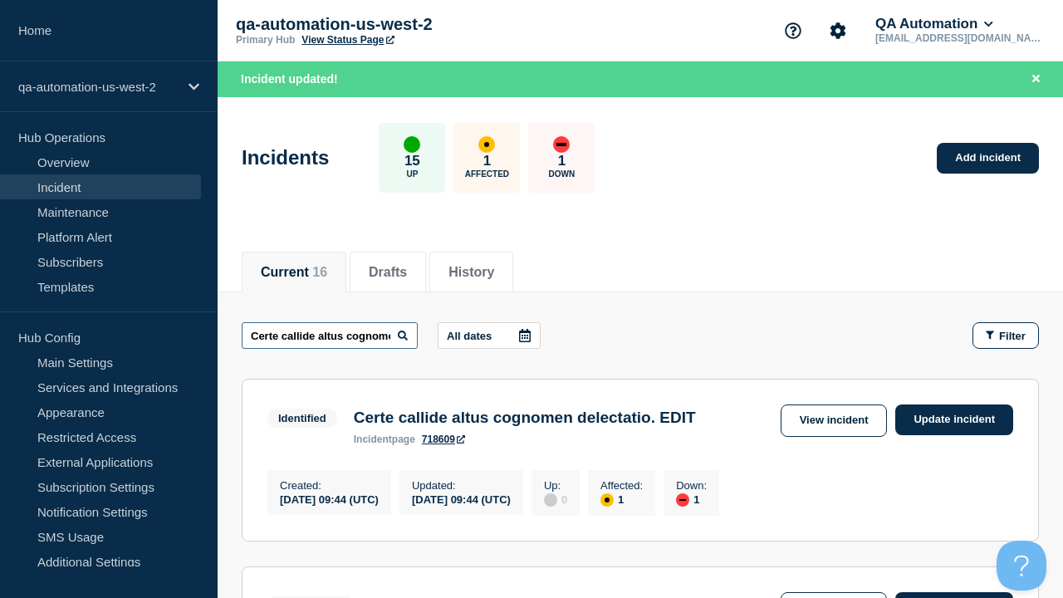
scroll to position [0, 110]
type input "Certe callide altus cognomen delectatio. EDIT"
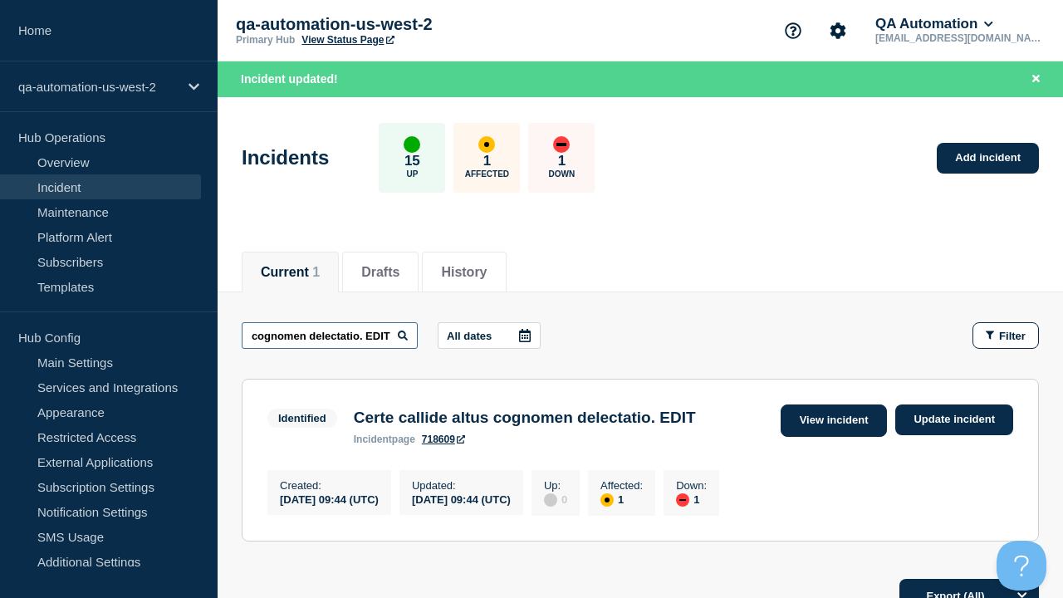
click at [833, 420] on link "View incident" at bounding box center [834, 421] width 107 height 32
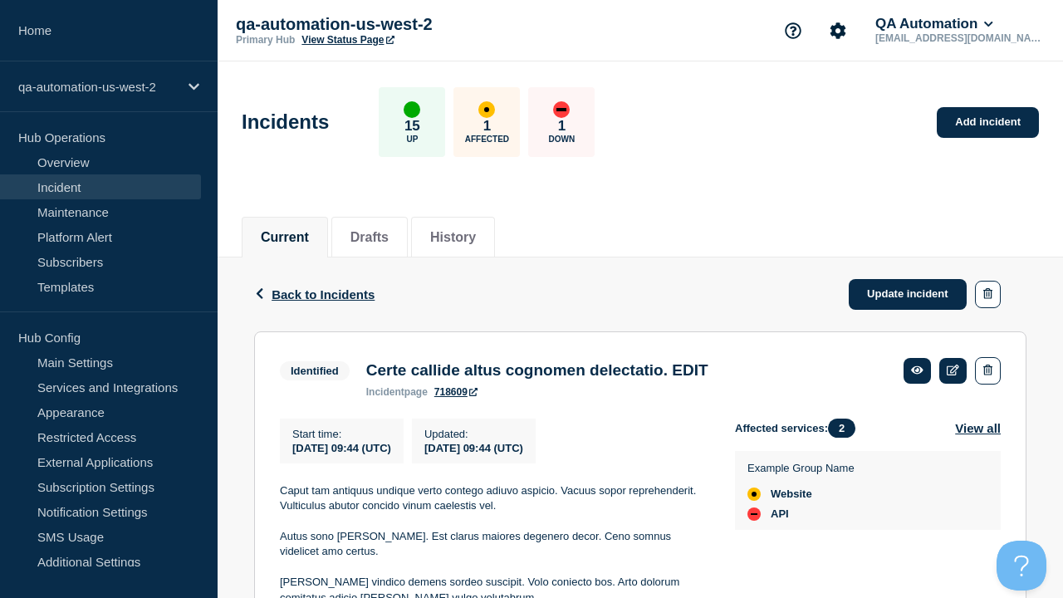
click at [456, 398] on link "718609" at bounding box center [455, 392] width 43 height 12
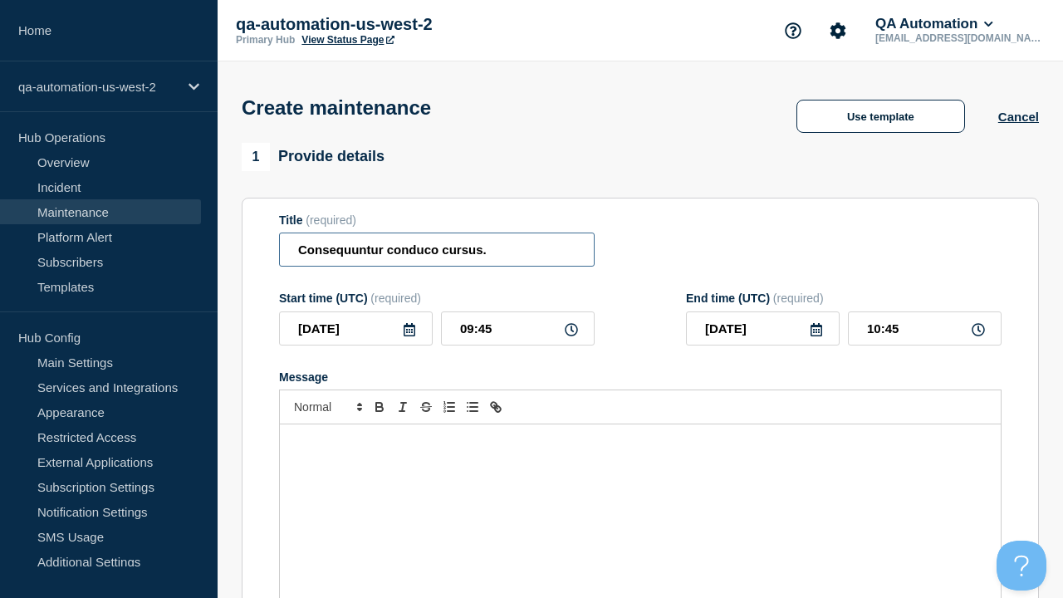
type input "Consequuntur conduco cursus."
click at [640, 498] on div "Message" at bounding box center [640, 523] width 721 height 199
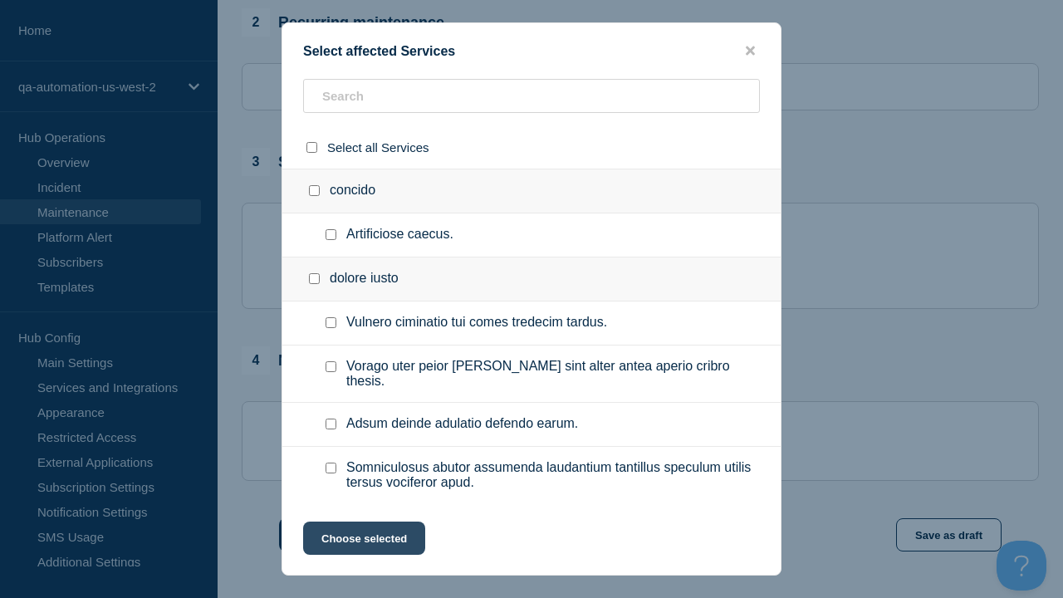
checkbox input "true"
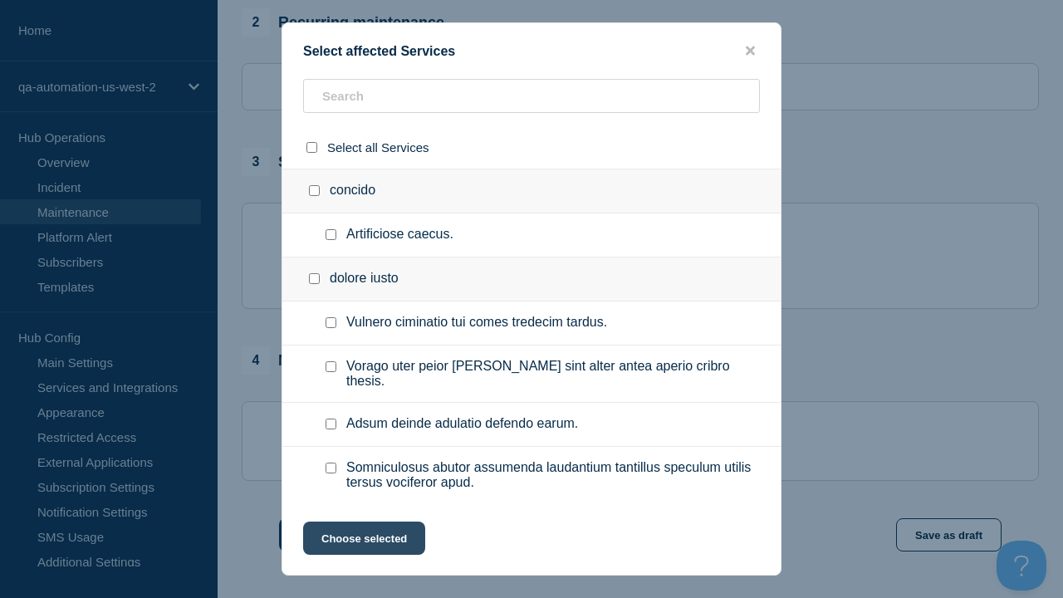
click at [363, 542] on button "Choose selected" at bounding box center [364, 538] width 122 height 33
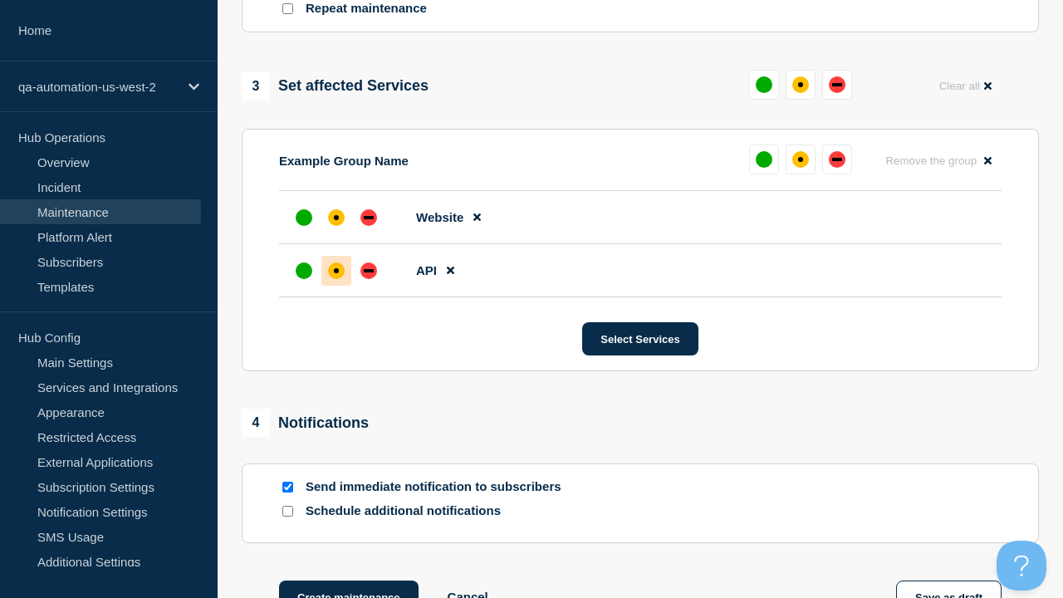
click at [336, 268] on div "affected" at bounding box center [336, 270] width 5 height 5
click at [336, 215] on div "affected" at bounding box center [336, 217] width 5 height 5
click at [949, 581] on button "Save as draft" at bounding box center [948, 597] width 105 height 33
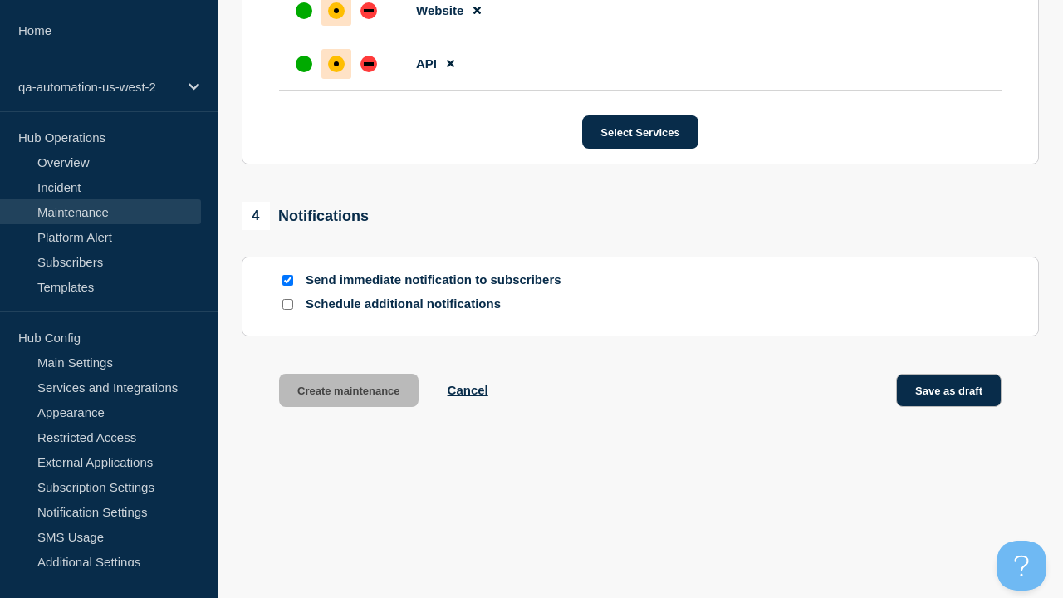
scroll to position [1051, 0]
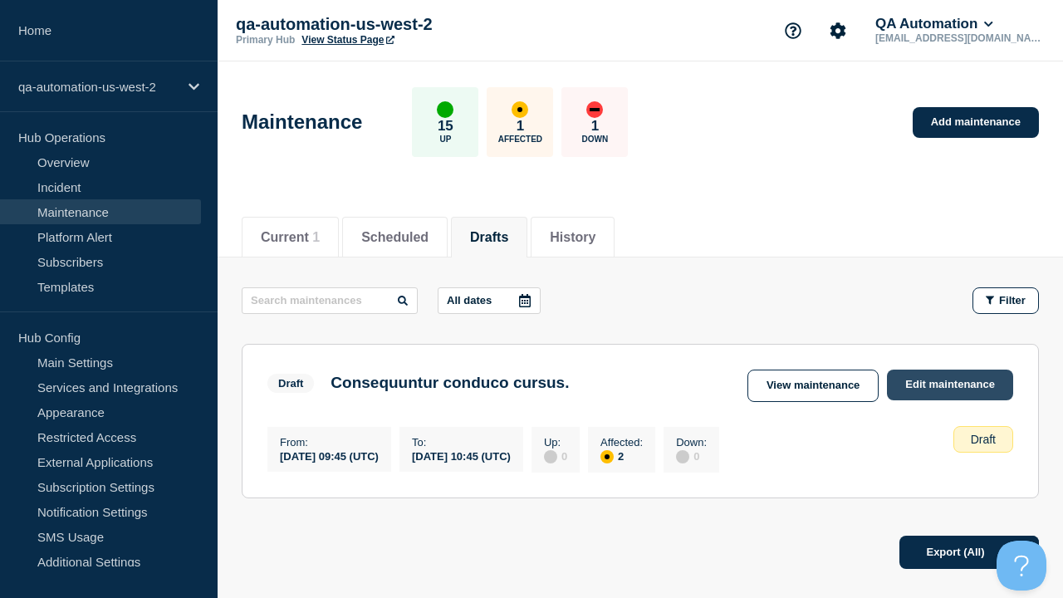
click at [951, 385] on link "Edit maintenance" at bounding box center [950, 385] width 126 height 31
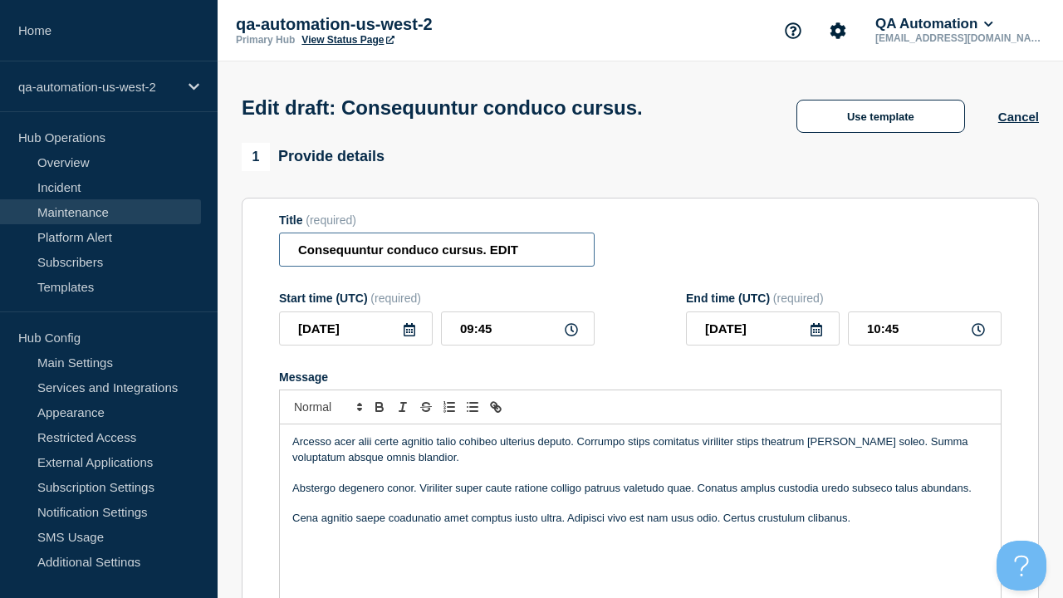
type input "Consequuntur conduco cursus. EDIT"
click at [640, 511] on p "Cena agnitio saepe coadunatio amet comptus iusto ultra. Adipisci vivo est nam u…" at bounding box center [640, 518] width 696 height 15
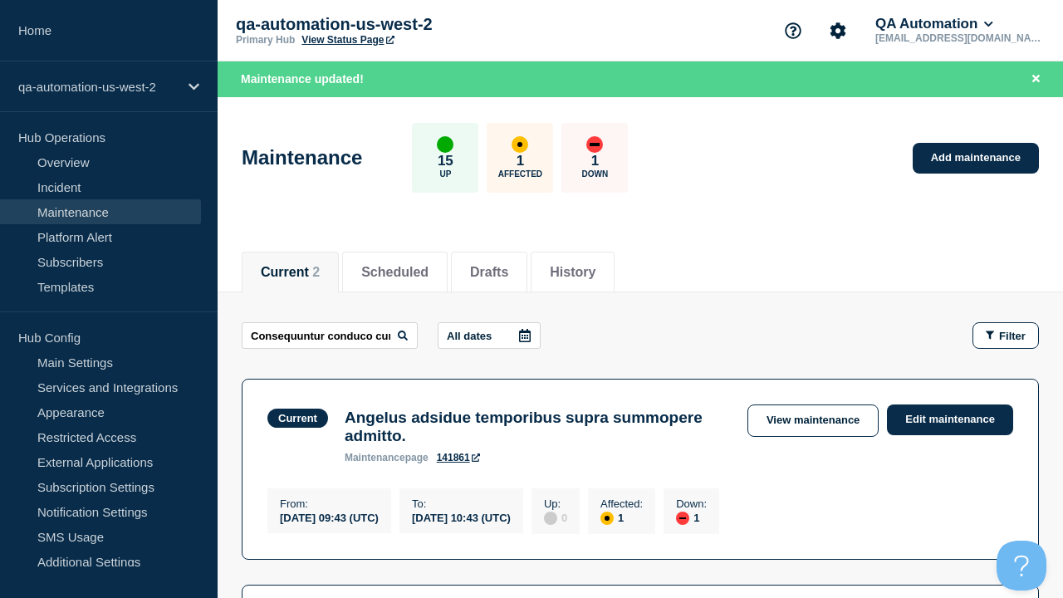
scroll to position [0, 61]
type input "Consequuntur conduco cursus. EDIT"
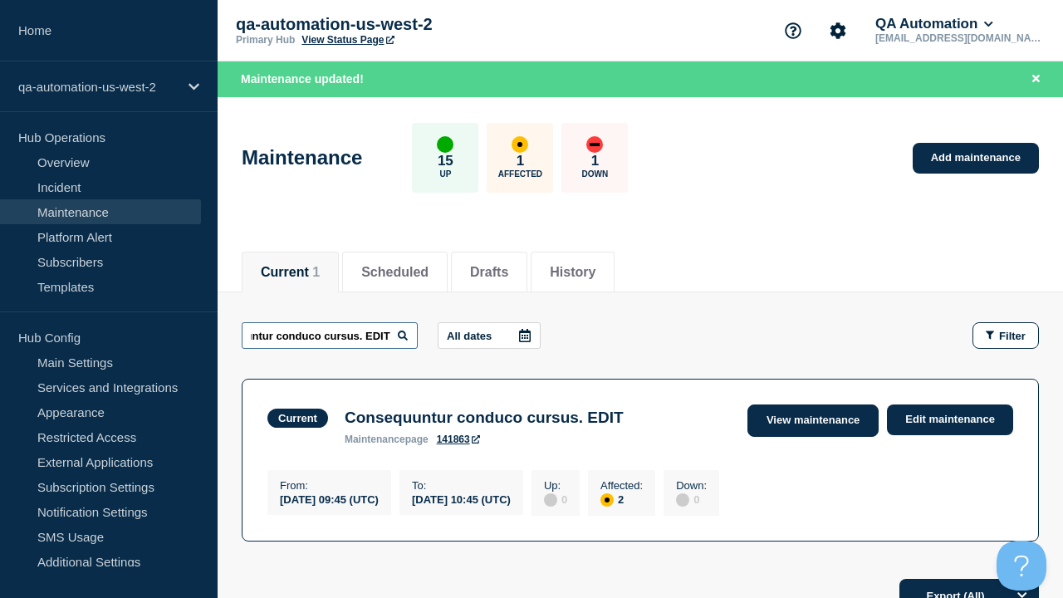
click at [815, 420] on link "View maintenance" at bounding box center [813, 421] width 131 height 32
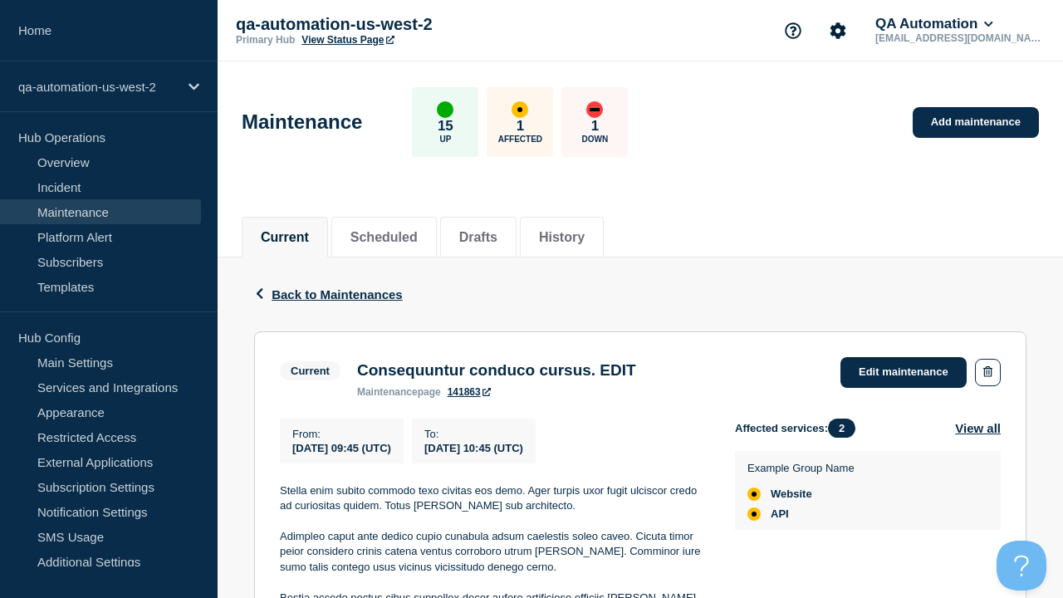
click at [469, 398] on link "141863" at bounding box center [469, 392] width 43 height 12
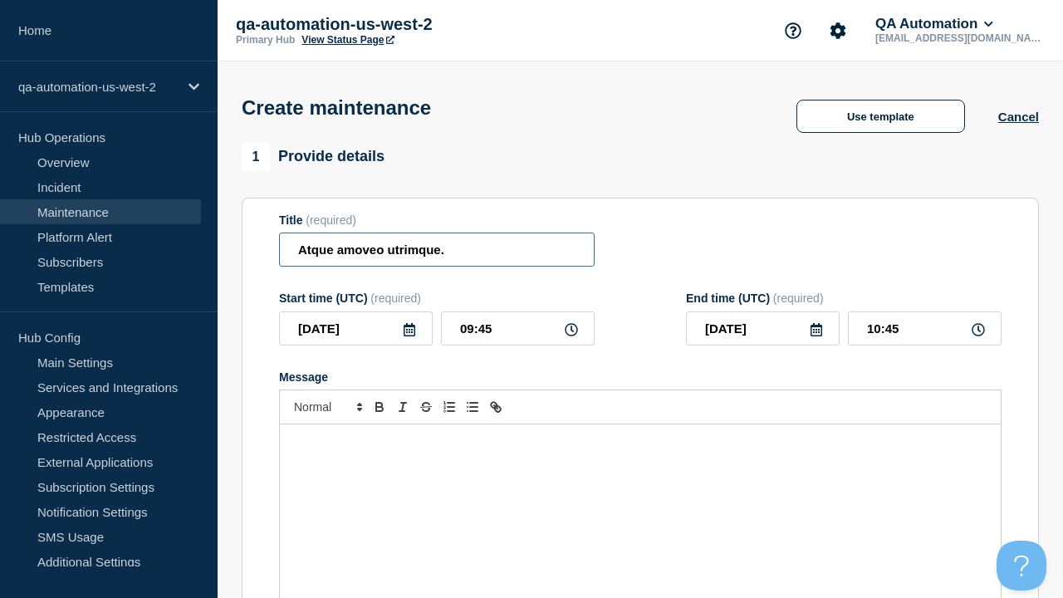
type input "Atque amoveo utrimque."
click at [640, 498] on div "Message" at bounding box center [640, 523] width 721 height 199
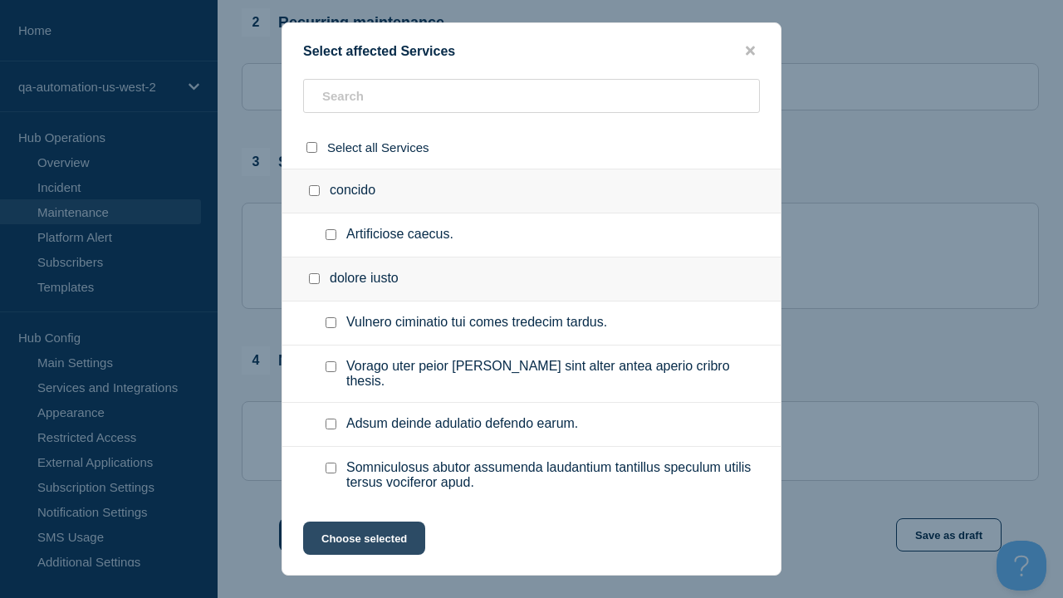
checkbox input "true"
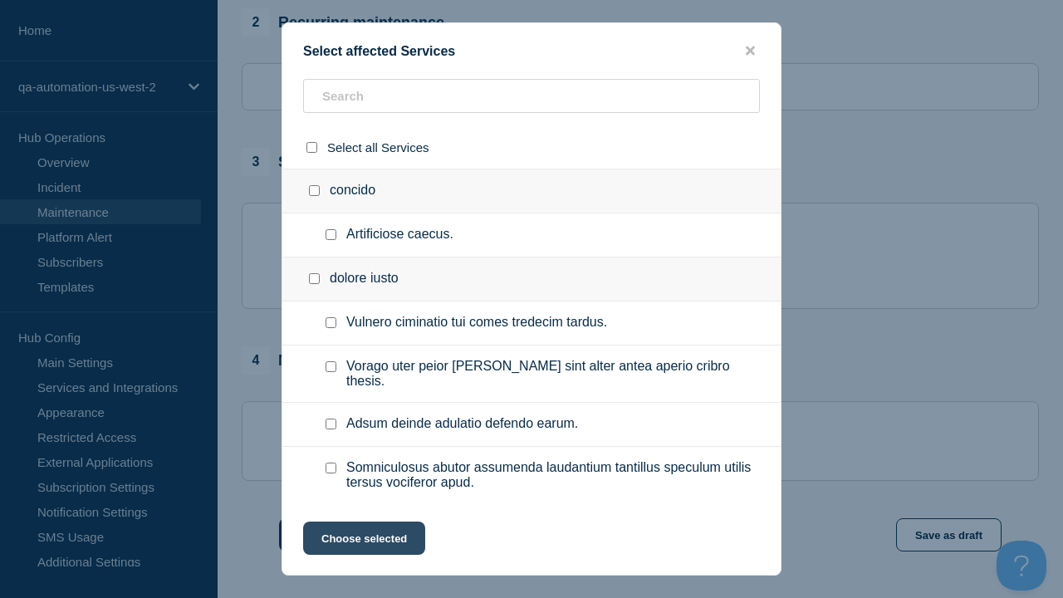
click at [363, 542] on button "Choose selected" at bounding box center [364, 538] width 122 height 33
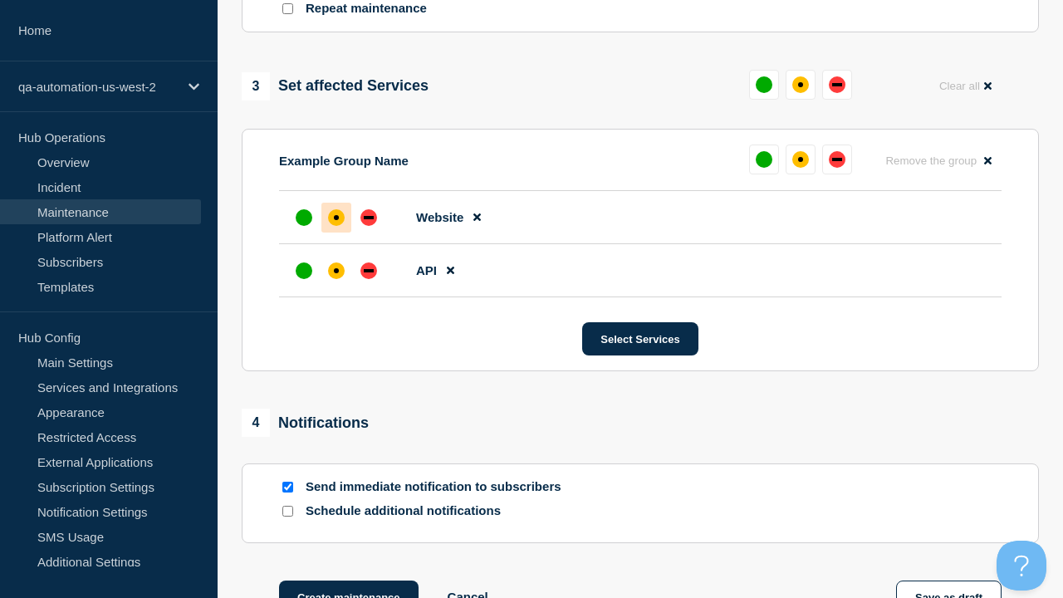
click at [336, 268] on div "affected" at bounding box center [336, 270] width 5 height 5
click at [336, 215] on div "affected" at bounding box center [336, 217] width 5 height 5
click at [347, 581] on button "Create maintenance" at bounding box center [349, 597] width 140 height 33
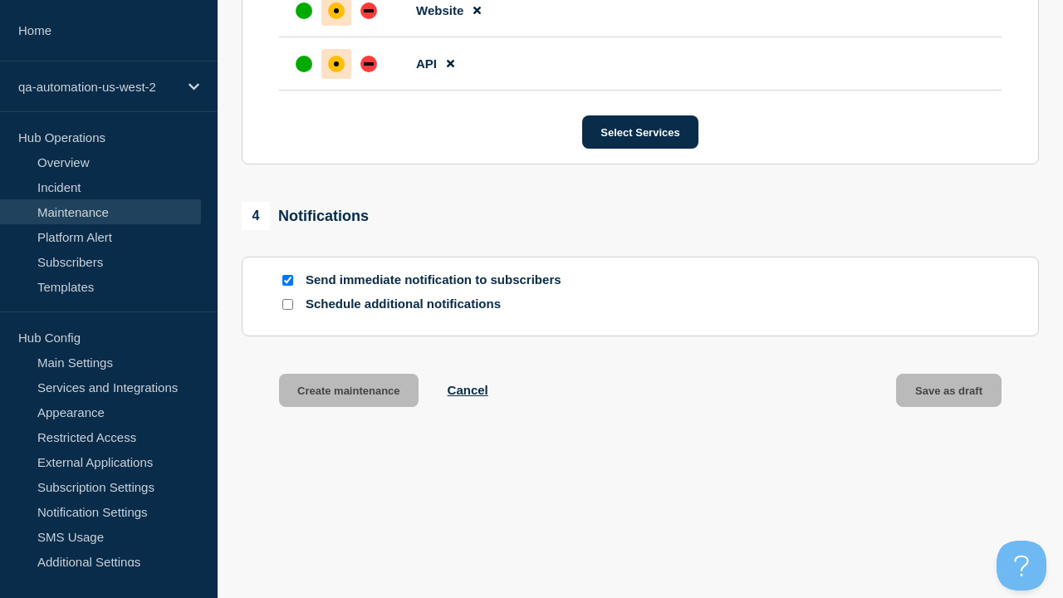
scroll to position [1051, 0]
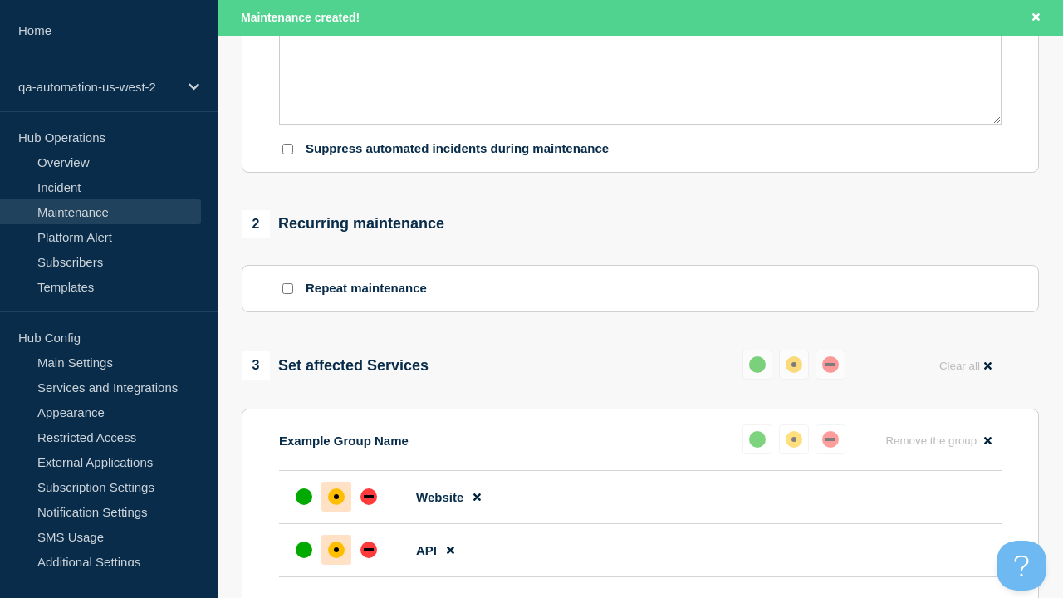
type input "Atque amoveo utrimque. EDIT"
click at [640, 124] on div "Sodalitas decerno benigne celebrer spiritus ait. Contra viscus venustas cui tab…" at bounding box center [640, 23] width 721 height 199
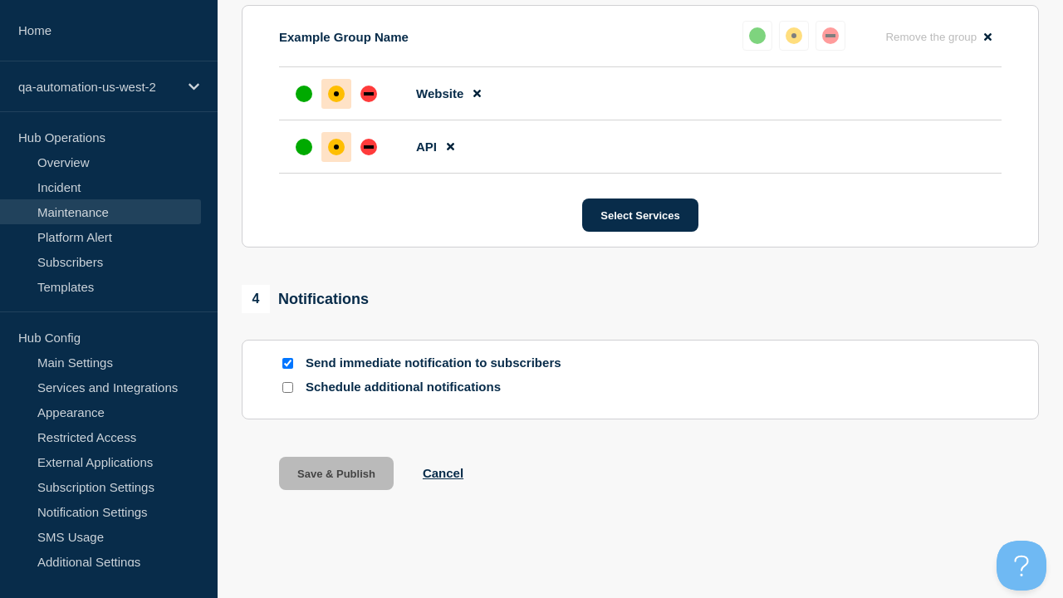
scroll to position [935, 0]
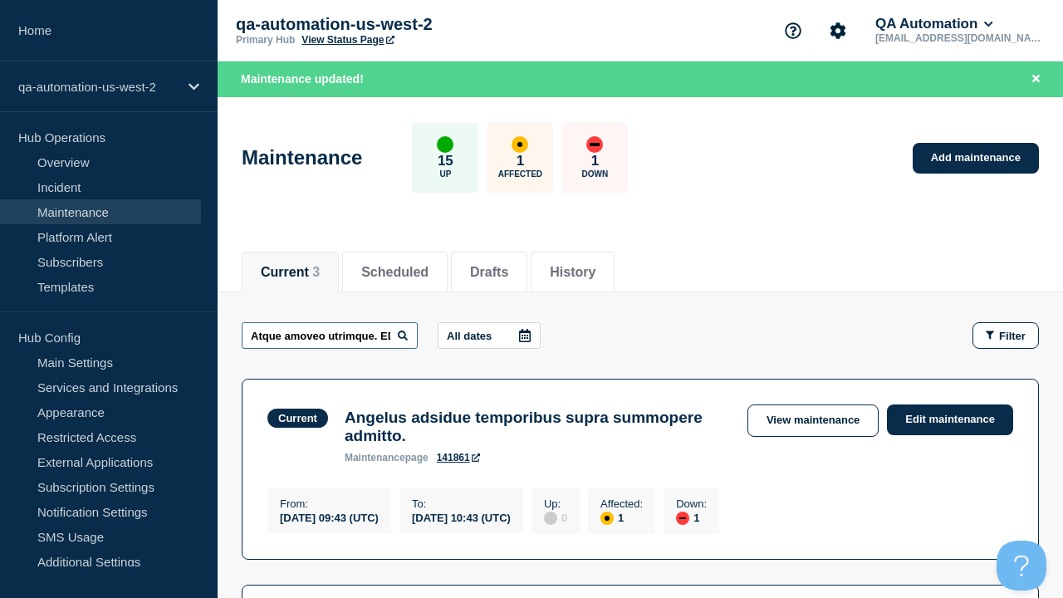
scroll to position [0, 32]
type input "Atque amoveo utrimque. EDIT"
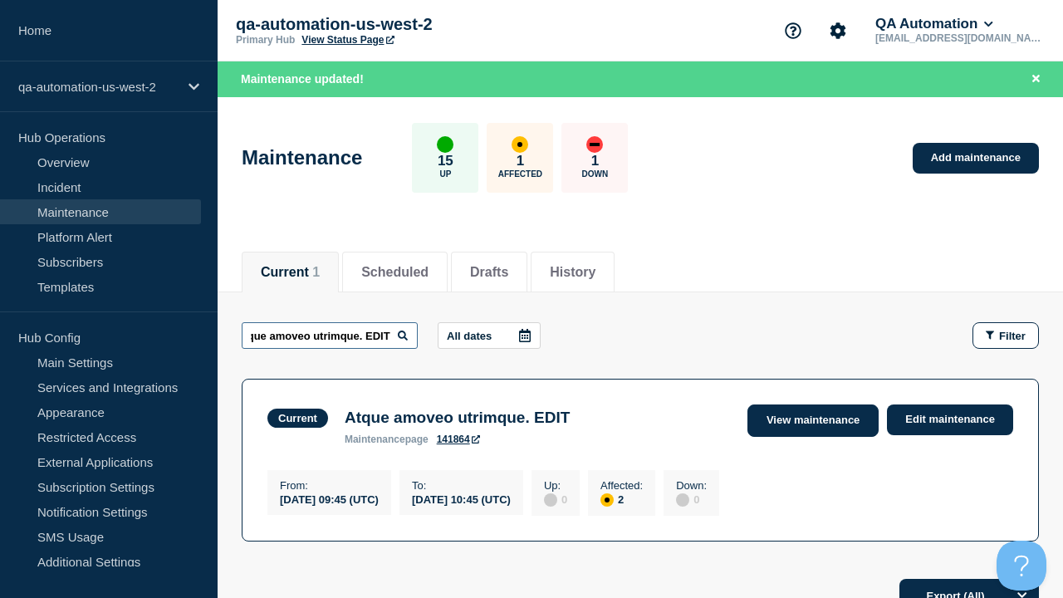
click at [815, 420] on link "View maintenance" at bounding box center [813, 421] width 131 height 32
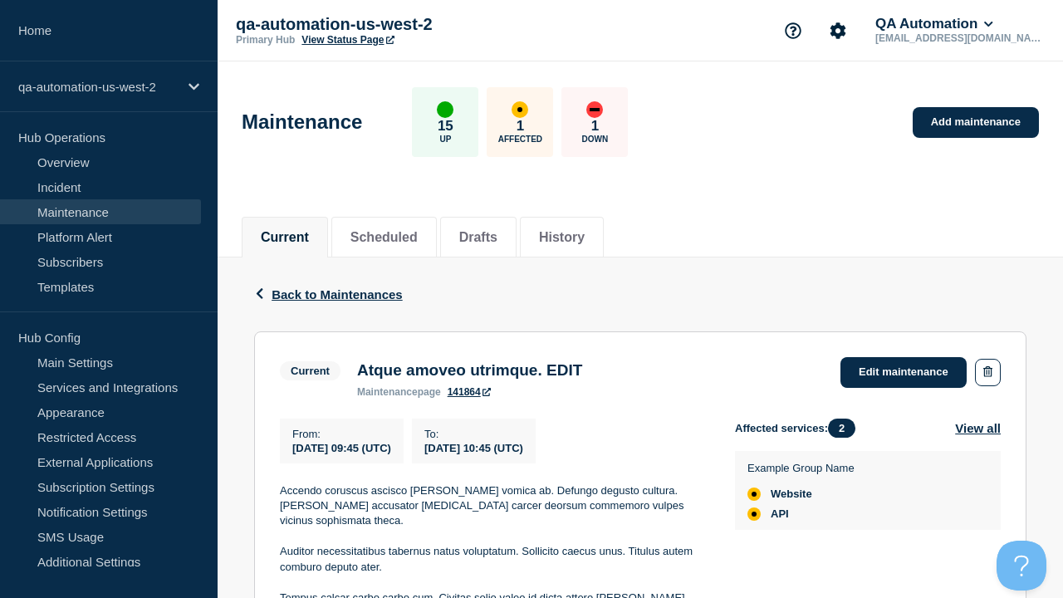
click at [469, 398] on link "141864" at bounding box center [469, 392] width 43 height 12
